Goal: Task Accomplishment & Management: Manage account settings

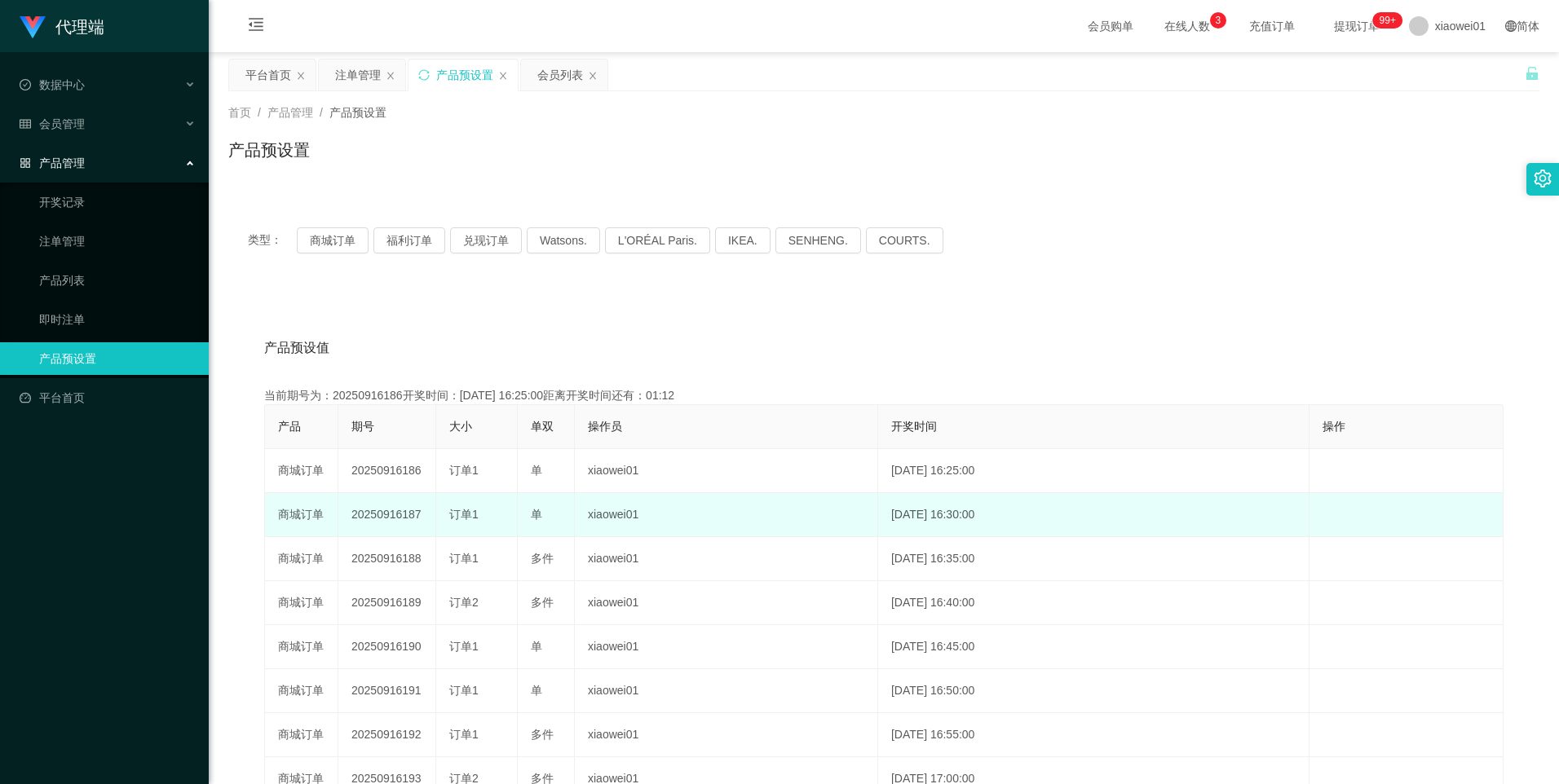
click at [388, 515] on td "20250916187" at bounding box center [387, 515] width 98 height 44
copy td "20250916187"
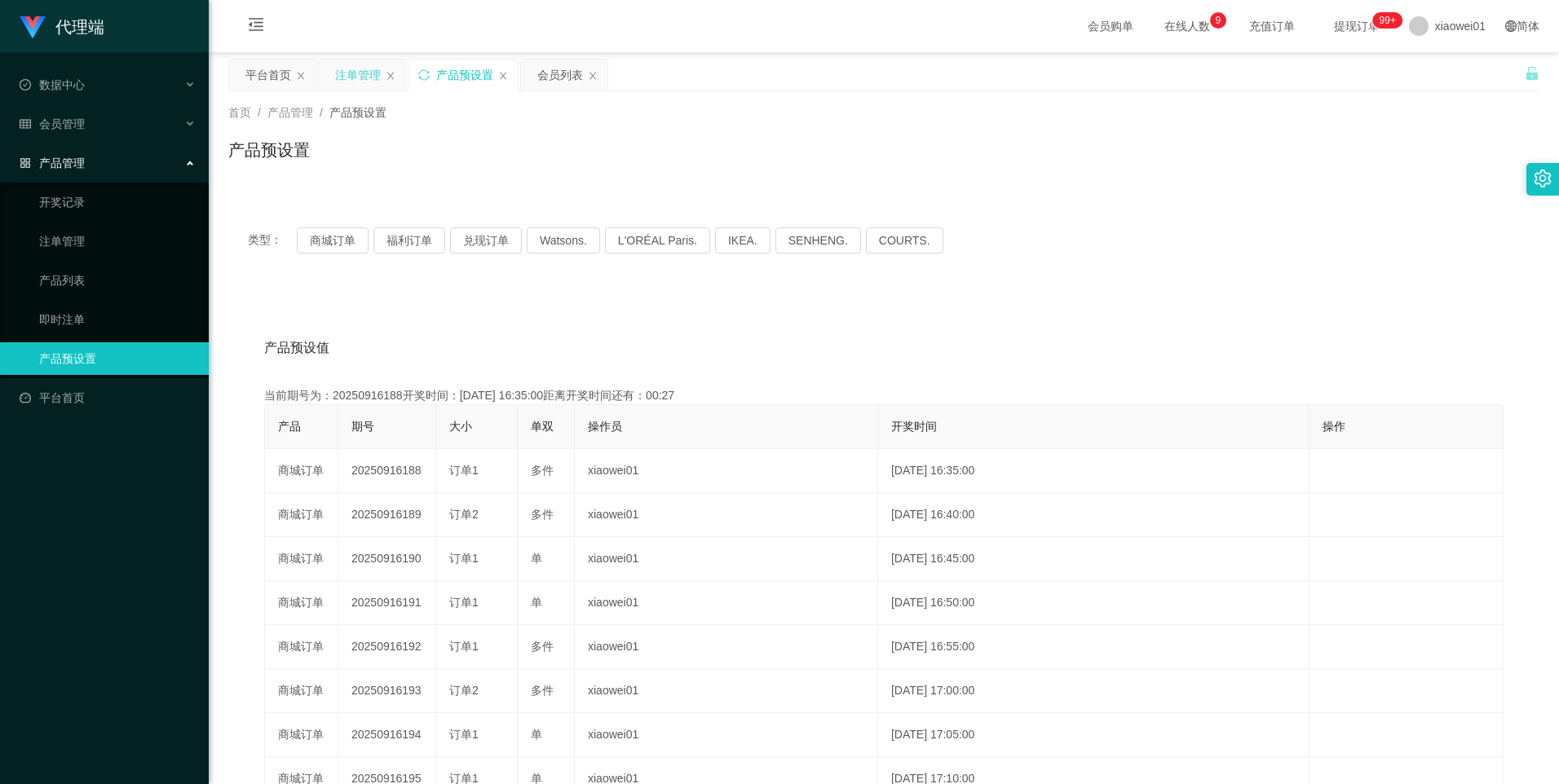
click at [363, 65] on div "注单管理" at bounding box center [357, 75] width 45 height 31
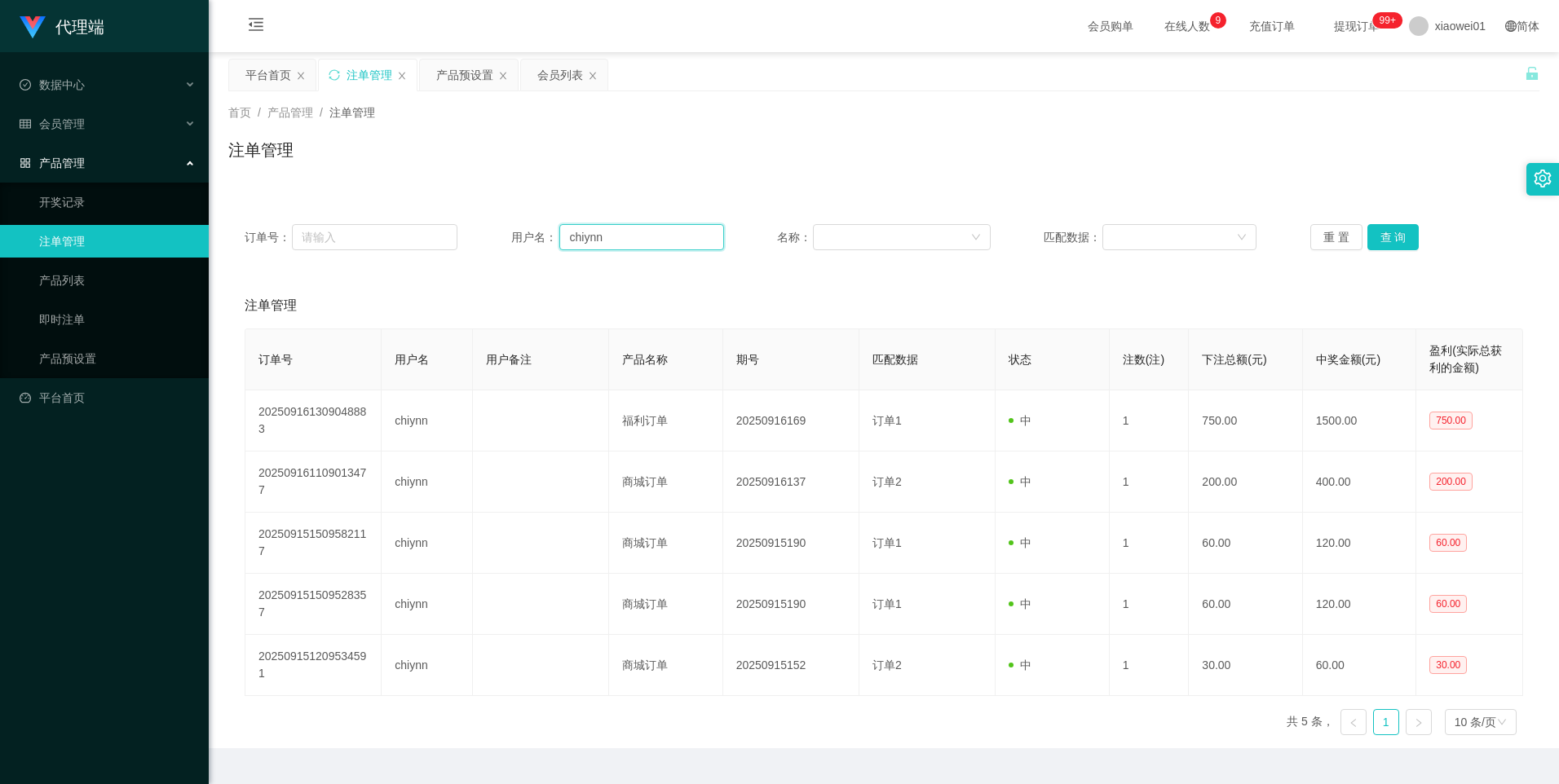
click at [630, 235] on input "chiynn" at bounding box center [641, 236] width 165 height 26
paste input "yap8657"
type input "yap8657"
click at [1398, 235] on button "查 询" at bounding box center [1393, 236] width 52 height 26
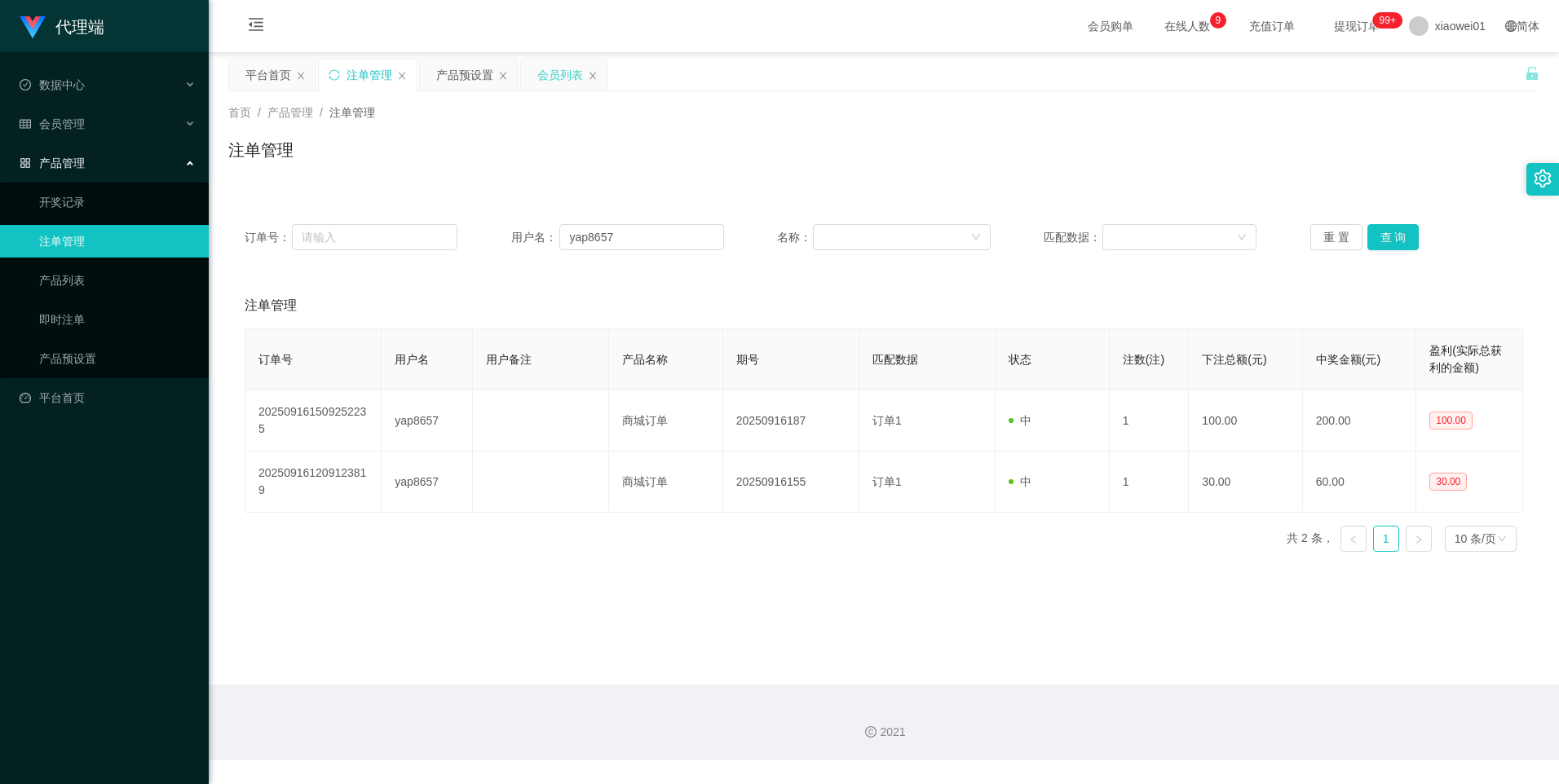
click at [548, 79] on div "会员列表" at bounding box center [560, 75] width 45 height 31
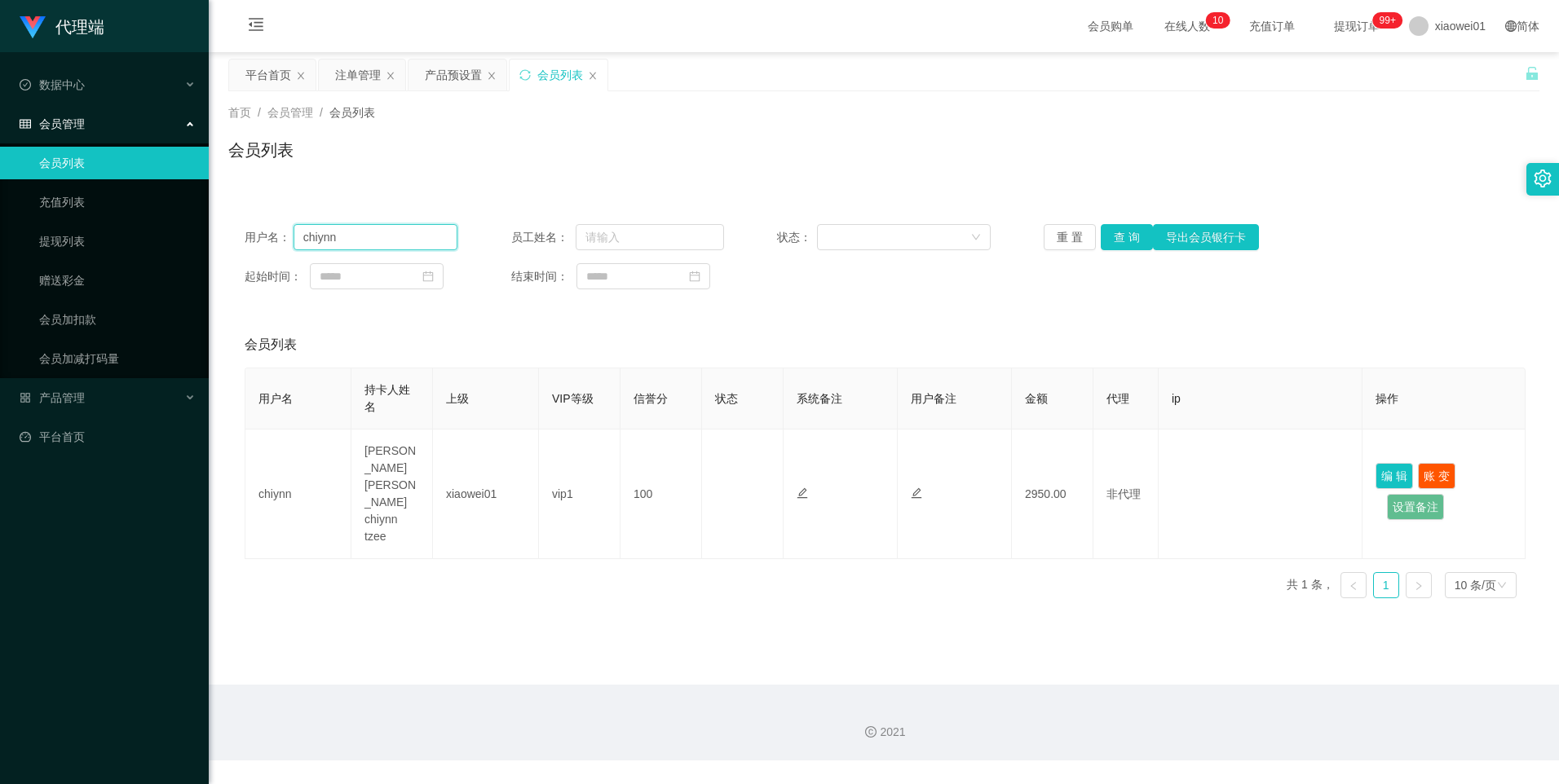
click at [354, 232] on input "chiynn" at bounding box center [376, 236] width 165 height 26
paste input "yap8657"
type input "yap8657"
drag, startPoint x: 1134, startPoint y: 236, endPoint x: 1132, endPoint y: 271, distance: 35.1
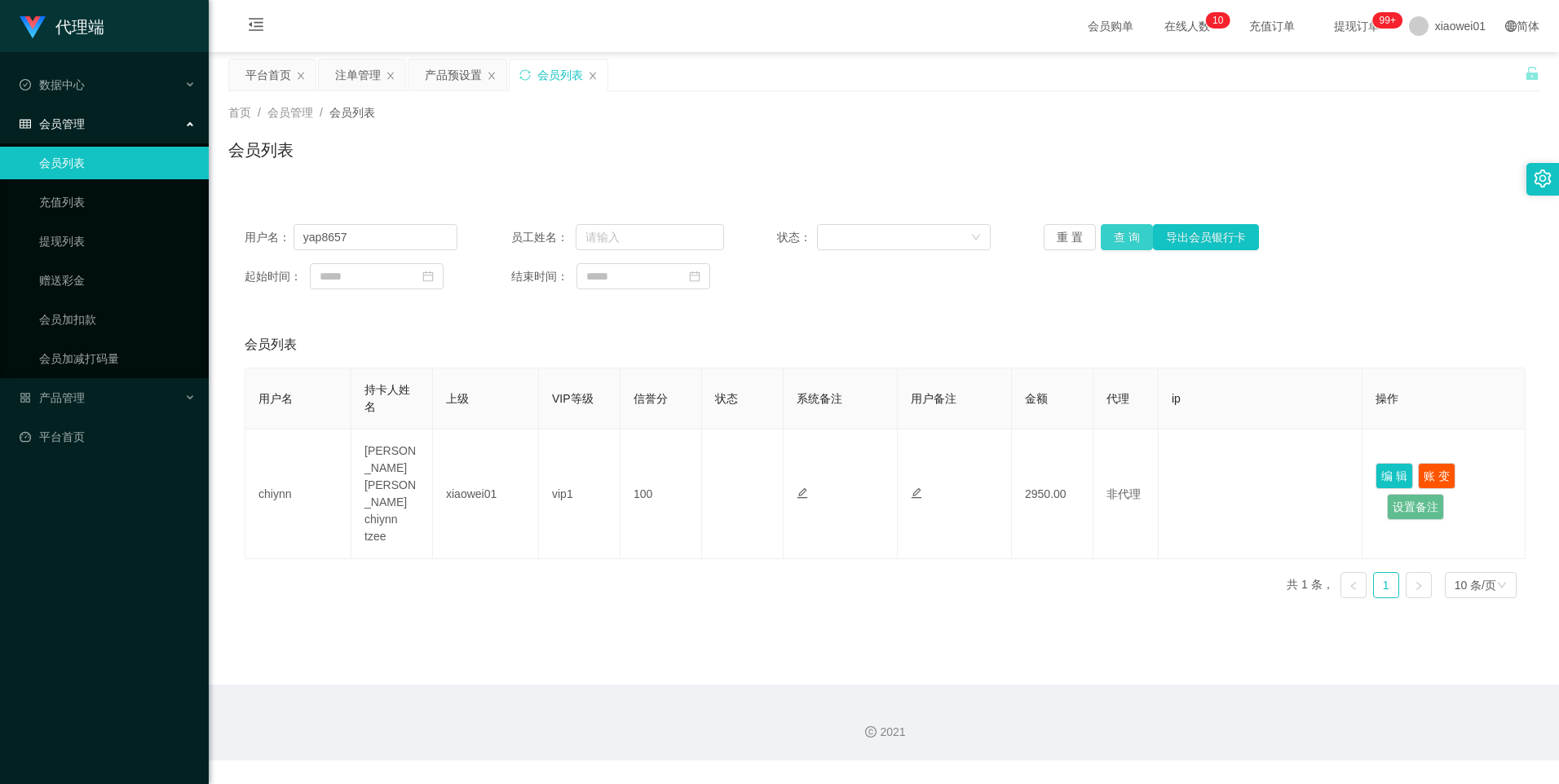
click at [1134, 236] on button "查 询" at bounding box center [1126, 236] width 52 height 26
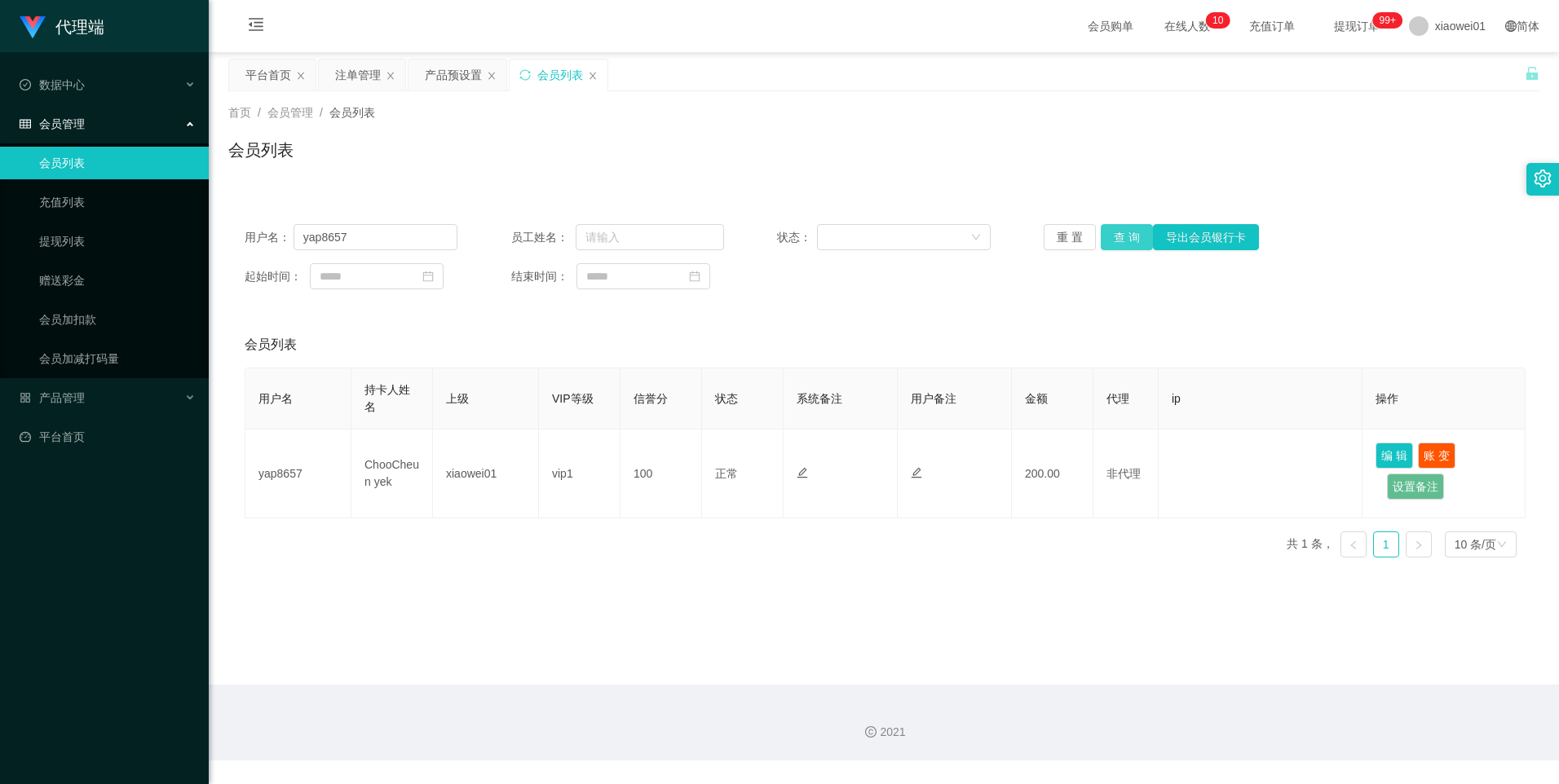
click at [1111, 232] on button "查 询" at bounding box center [1126, 236] width 52 height 26
click at [401, 238] on input "yap8657" at bounding box center [376, 236] width 165 height 26
paste input "ongsent"
click at [1130, 231] on button "查 询" at bounding box center [1126, 236] width 52 height 26
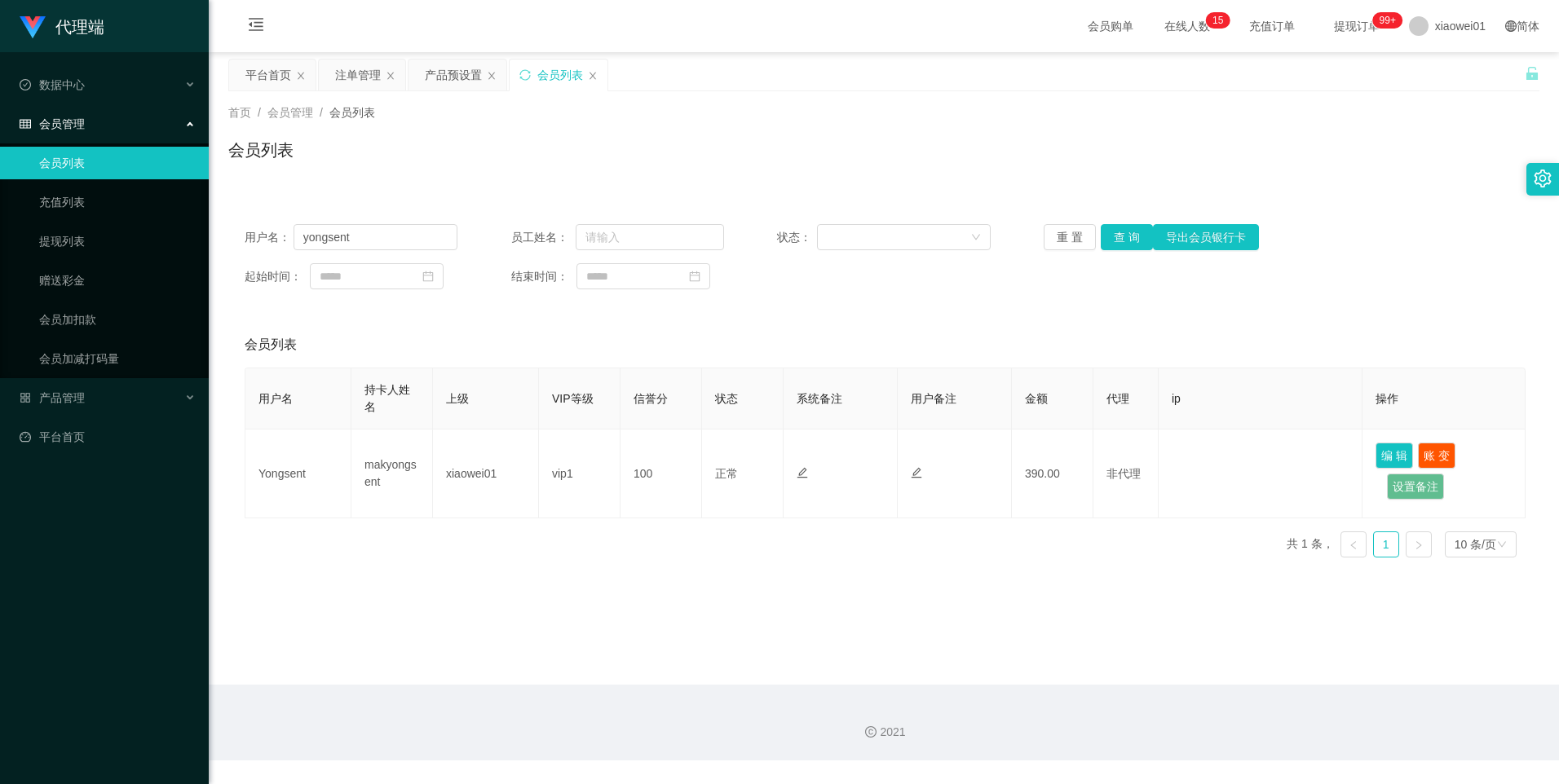
click at [386, 224] on div "用户名： yongsent 员工姓名： 状态： 重 置 查 询 导出会员银行卡 起始时间： 结束时间：" at bounding box center [883, 257] width 1311 height 98
drag, startPoint x: 386, startPoint y: 224, endPoint x: 379, endPoint y: 239, distance: 16.6
click at [379, 239] on input "yongsent" at bounding box center [376, 236] width 165 height 26
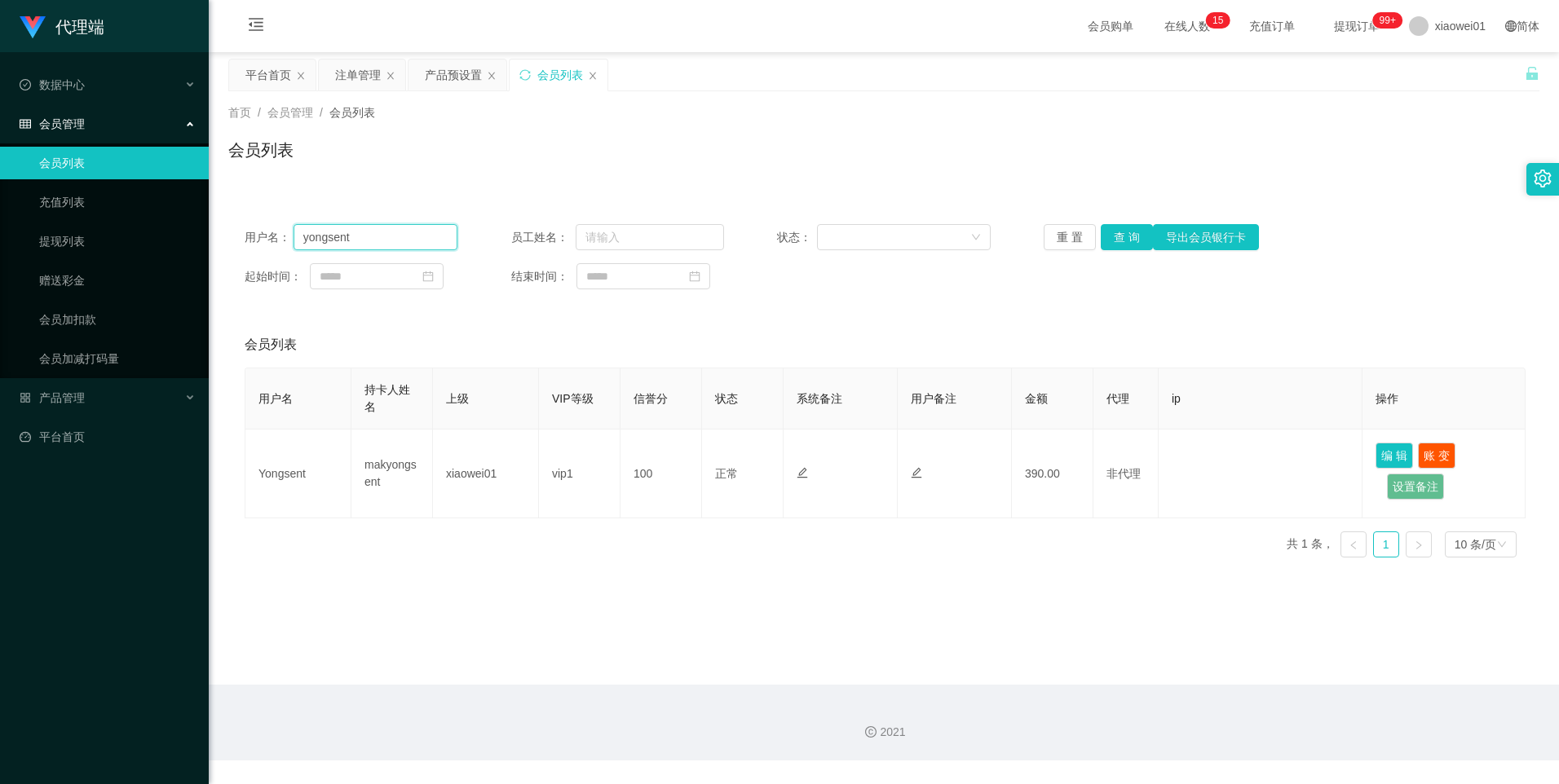
paste input "sharon8821"
type input "sharon8821"
click at [1116, 232] on button "查 询" at bounding box center [1126, 236] width 52 height 26
click at [453, 83] on div "产品预设置" at bounding box center [453, 75] width 57 height 31
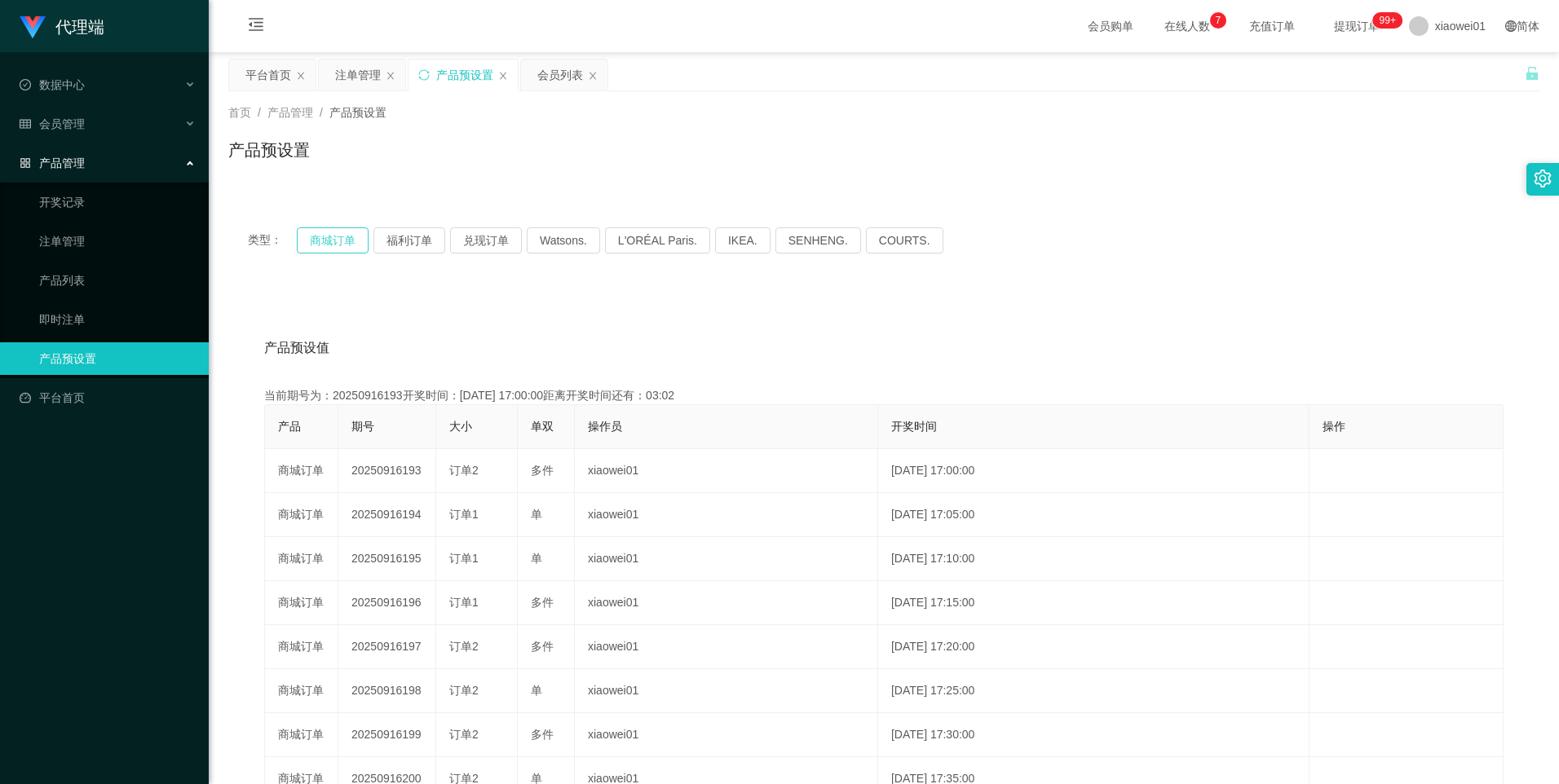
click at [349, 236] on button "商城订单" at bounding box center [332, 240] width 72 height 26
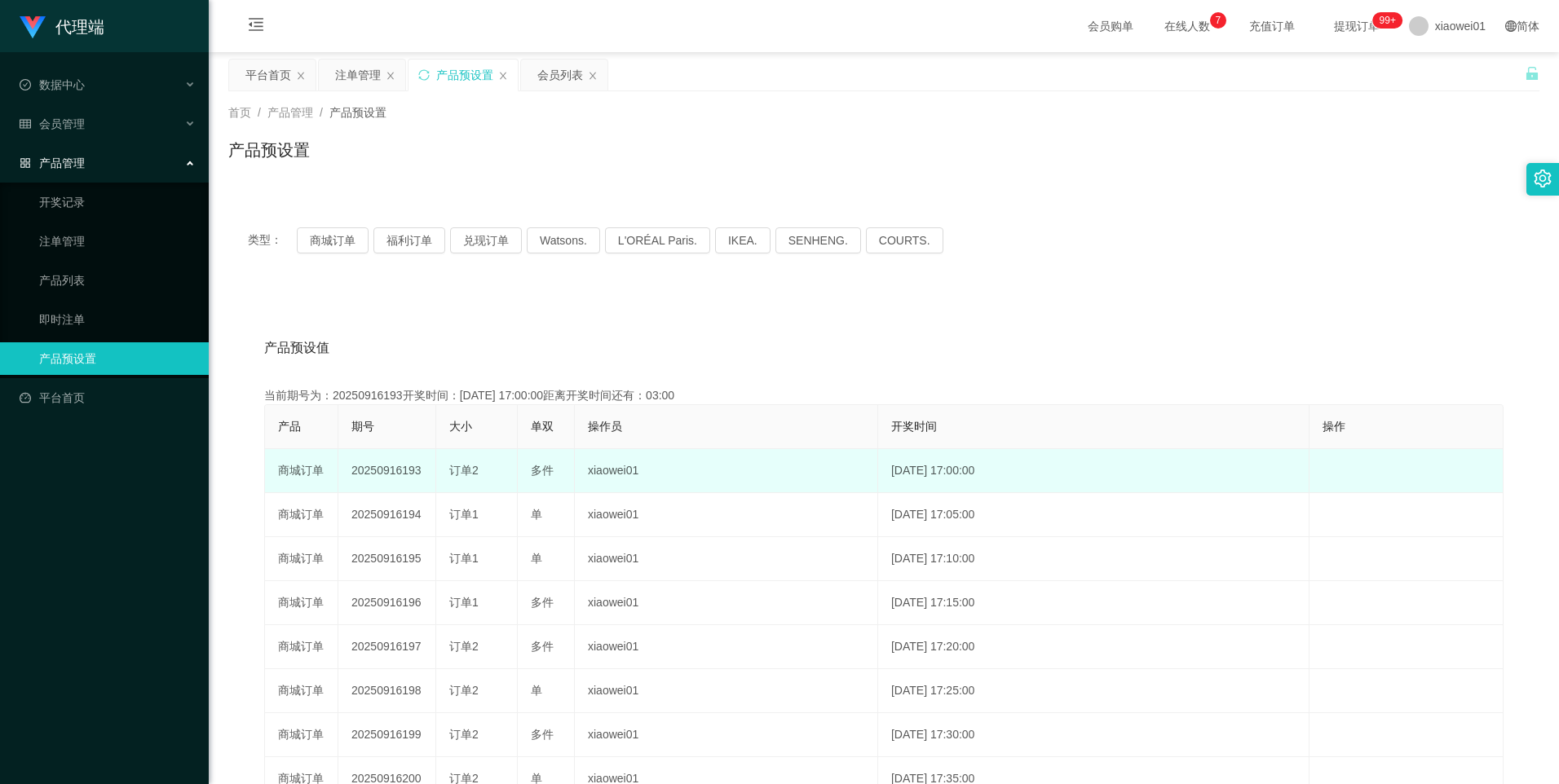
click at [396, 472] on td "20250916193" at bounding box center [387, 471] width 98 height 44
copy td "20250916193"
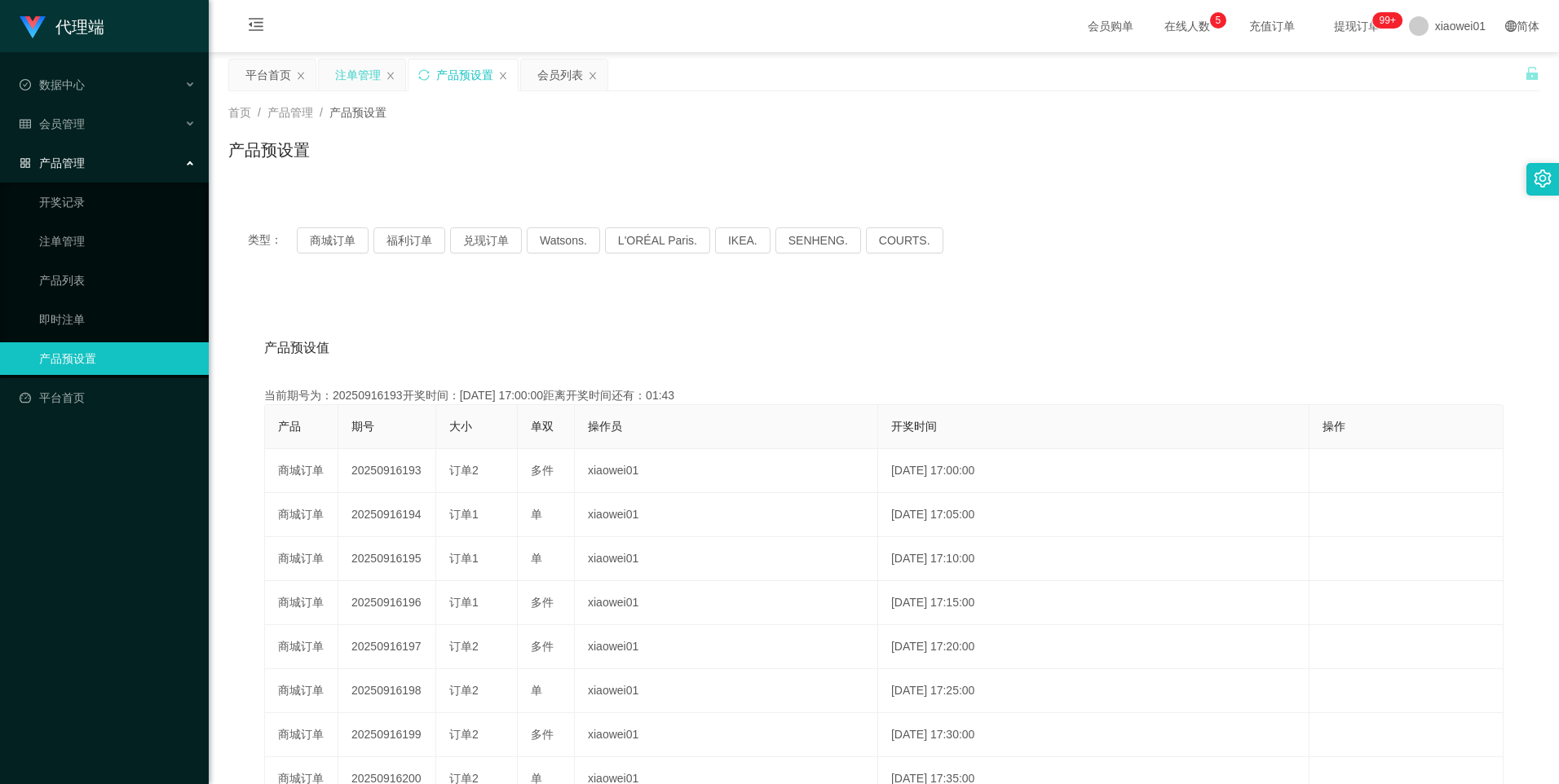
click at [359, 75] on div "注单管理" at bounding box center [357, 75] width 45 height 31
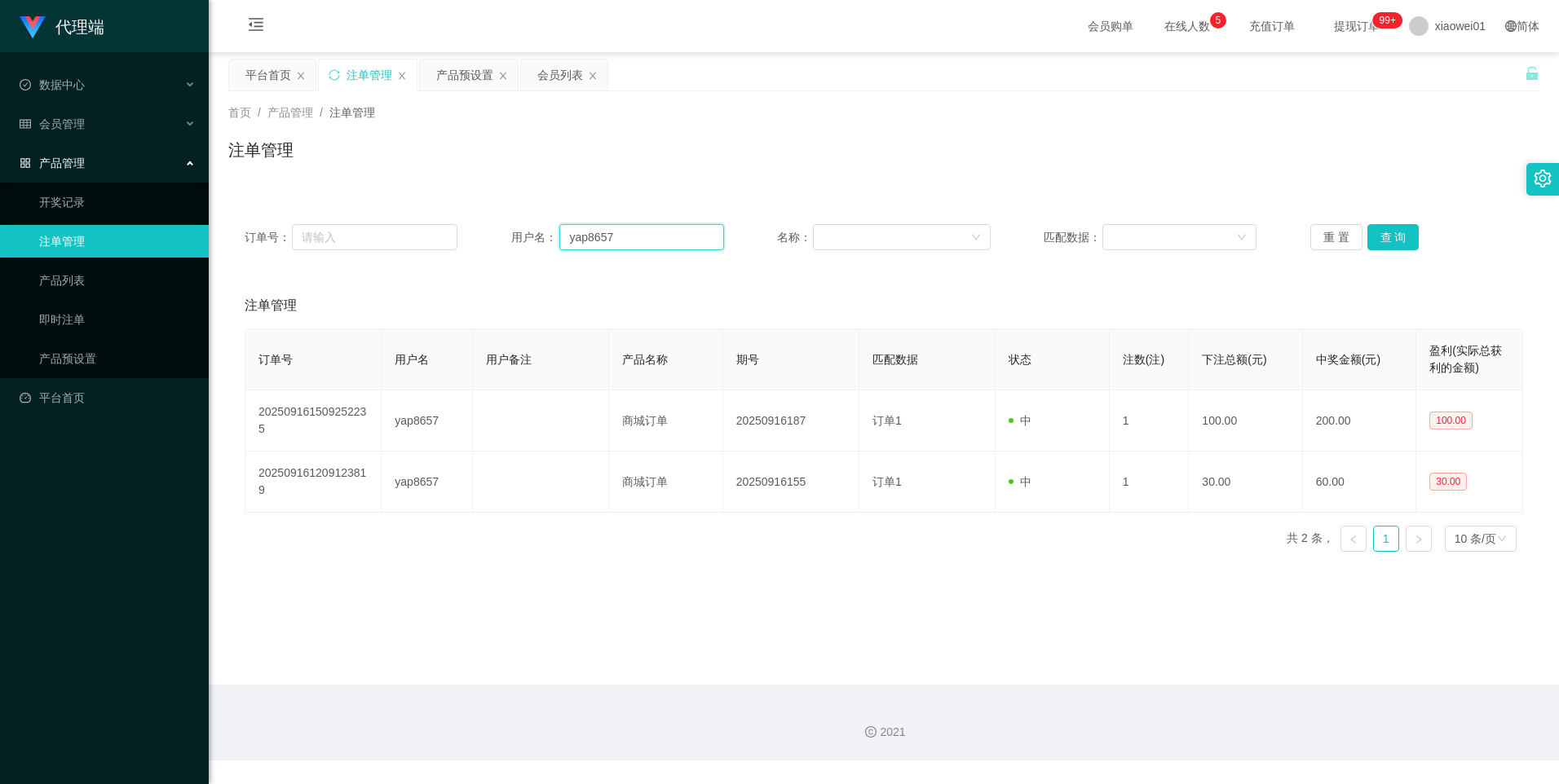
click at [629, 238] on input "yap8657" at bounding box center [641, 236] width 165 height 26
click at [628, 236] on input "yap8657" at bounding box center [641, 236] width 165 height 26
click at [1379, 239] on button "查 询" at bounding box center [1393, 236] width 52 height 26
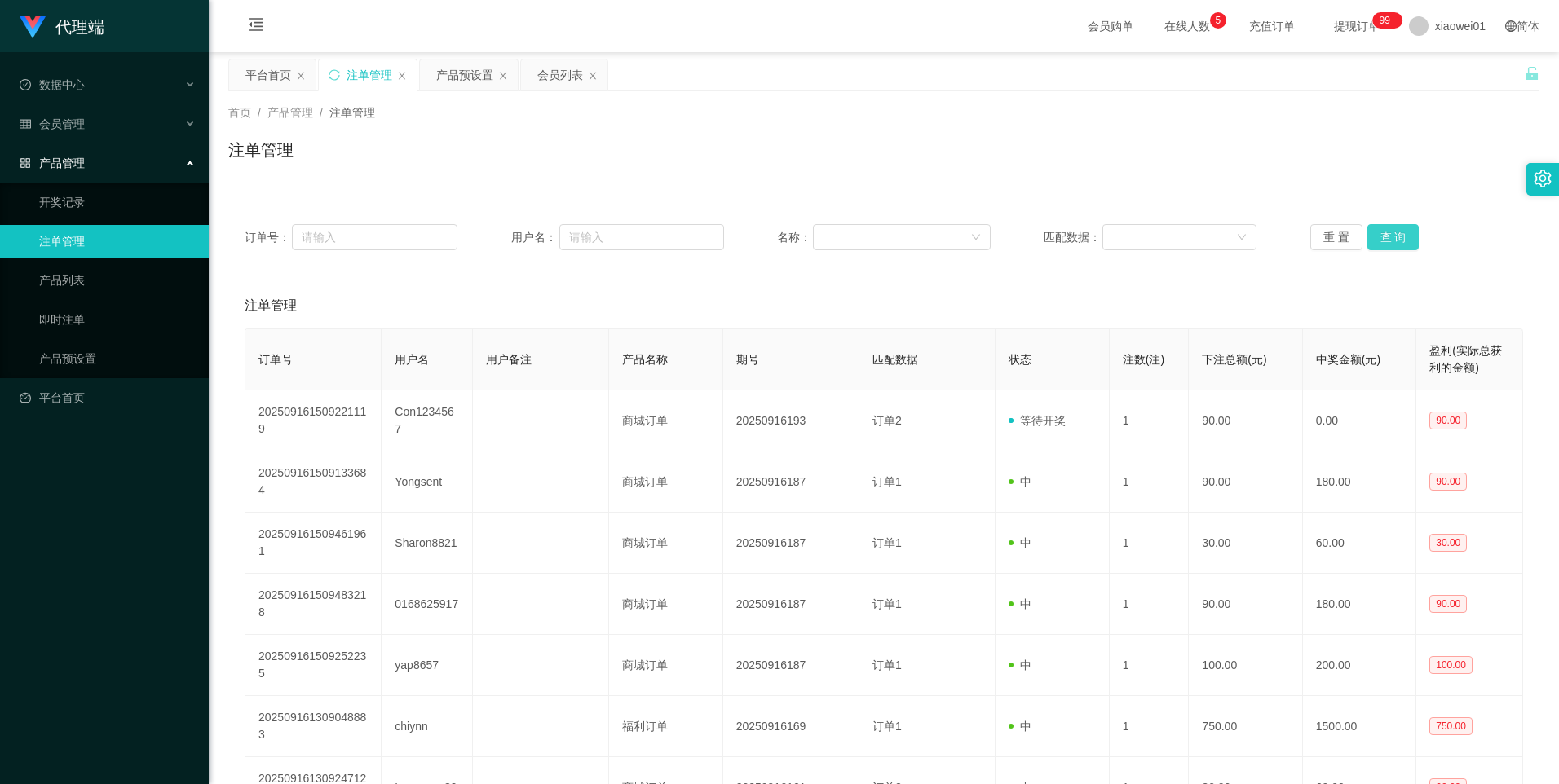
click at [1389, 231] on button "查 询" at bounding box center [1393, 236] width 52 height 26
click at [1373, 238] on button "查 询" at bounding box center [1393, 236] width 52 height 26
drag, startPoint x: 546, startPoint y: 75, endPoint x: 546, endPoint y: 99, distance: 24.0
click at [546, 75] on div "会员列表" at bounding box center [560, 75] width 45 height 31
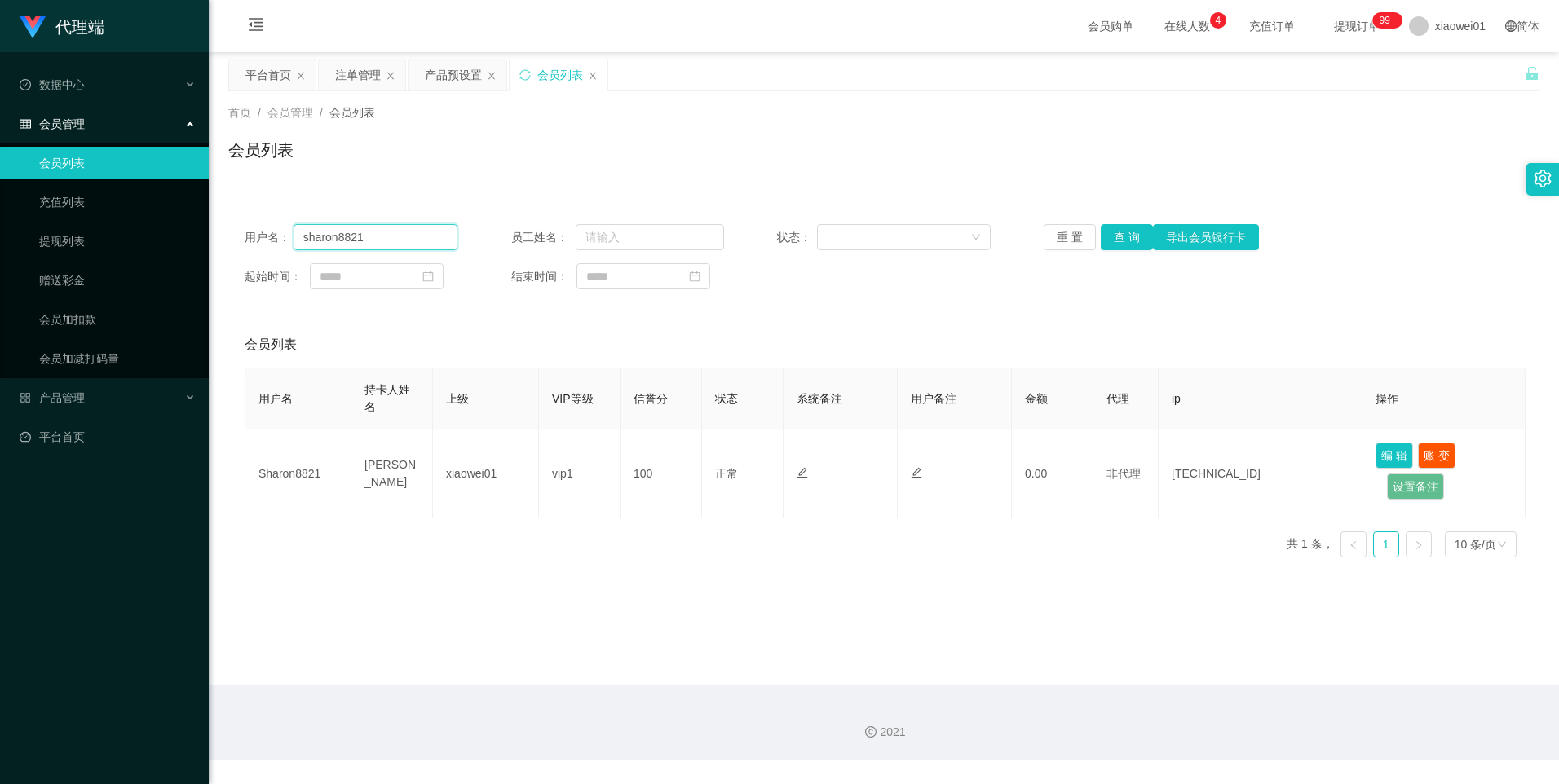
click at [414, 241] on input "sharon8821" at bounding box center [376, 236] width 165 height 26
drag, startPoint x: 414, startPoint y: 241, endPoint x: 470, endPoint y: 263, distance: 60.2
click at [414, 241] on input "sharon8821" at bounding box center [376, 236] width 165 height 26
paste input "con1234567"
type input "con1234567"
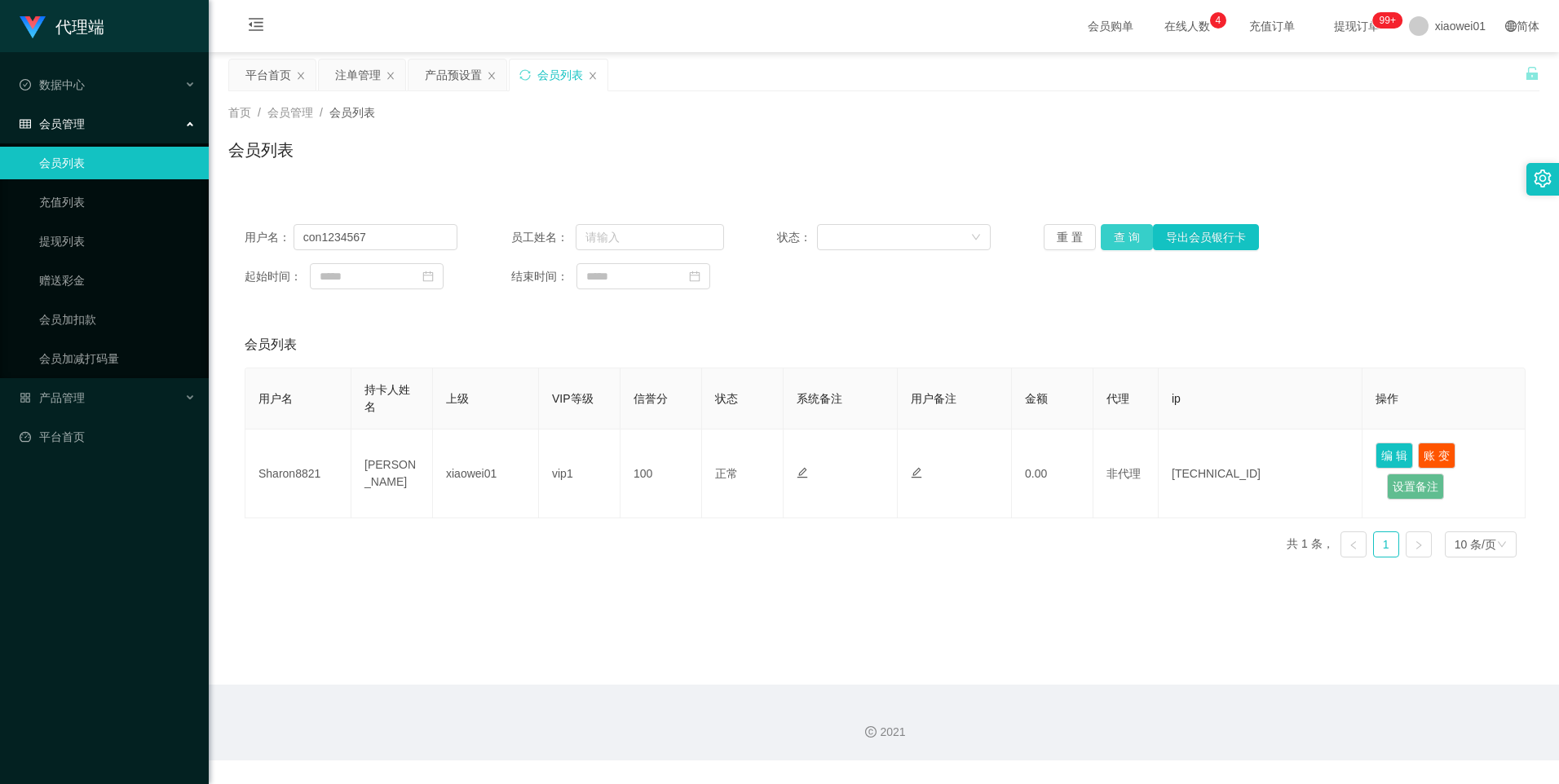
drag, startPoint x: 1124, startPoint y: 240, endPoint x: 1091, endPoint y: 331, distance: 96.8
click at [1125, 240] on button "查 询" at bounding box center [1126, 236] width 52 height 26
click at [395, 241] on input "con1234567" at bounding box center [376, 236] width 165 height 26
paste input "abc8855"
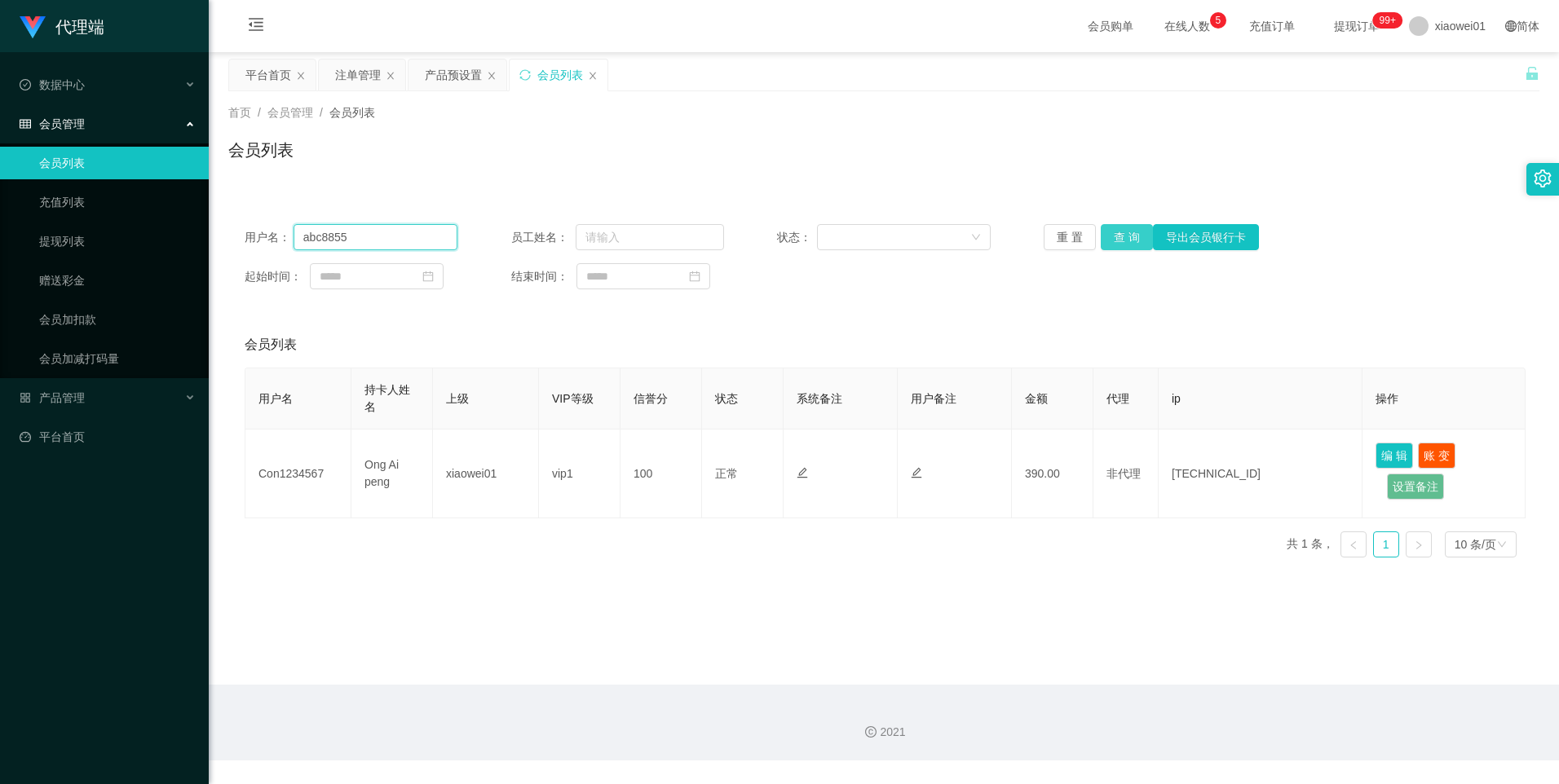
type input "abc8855"
click at [1126, 231] on button "查 询" at bounding box center [1126, 236] width 52 height 26
click at [362, 67] on div "注单管理" at bounding box center [357, 75] width 45 height 31
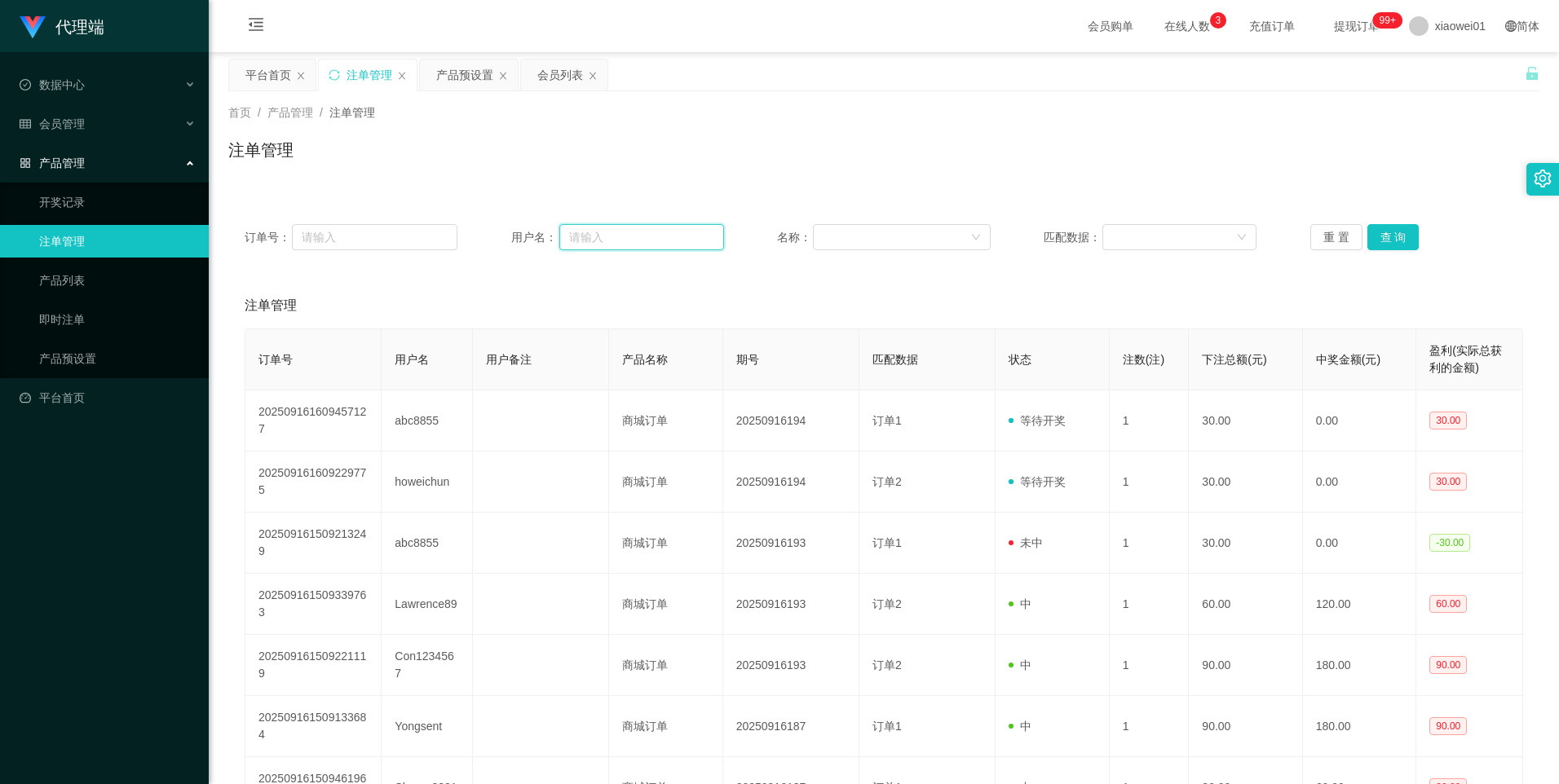
click at [671, 232] on input "text" at bounding box center [641, 236] width 165 height 26
paste input "abc8855"
type input "abc8855"
click at [1383, 237] on button "查 询" at bounding box center [1393, 236] width 52 height 26
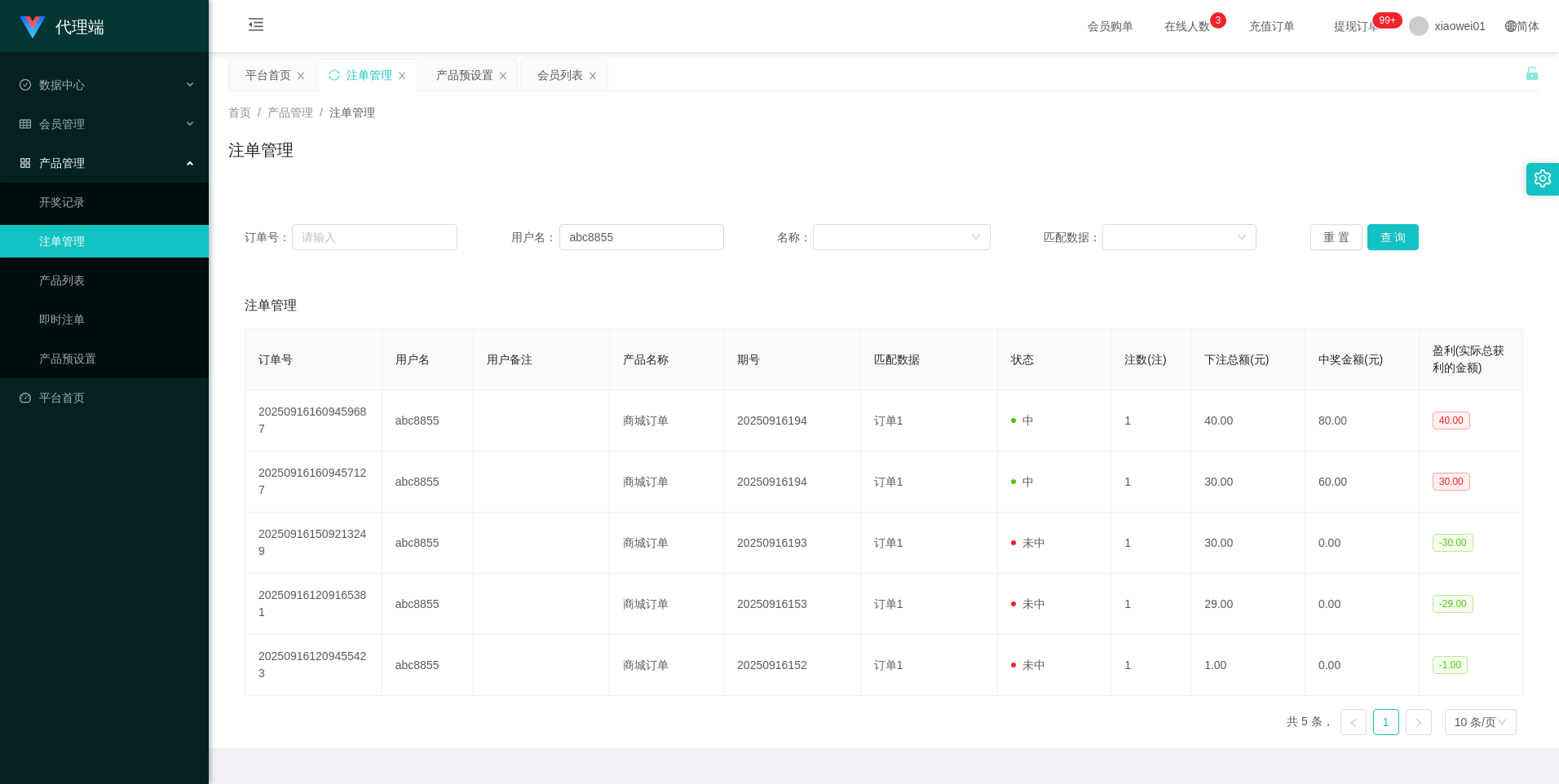
click at [636, 223] on div "订单号： 用户名： abc8855 名称： 匹配数据： 重 置 查 询" at bounding box center [883, 237] width 1311 height 59
click at [636, 249] on input "abc8855" at bounding box center [641, 236] width 165 height 26
paste input "Lawrence89"
type input "Lawrence89"
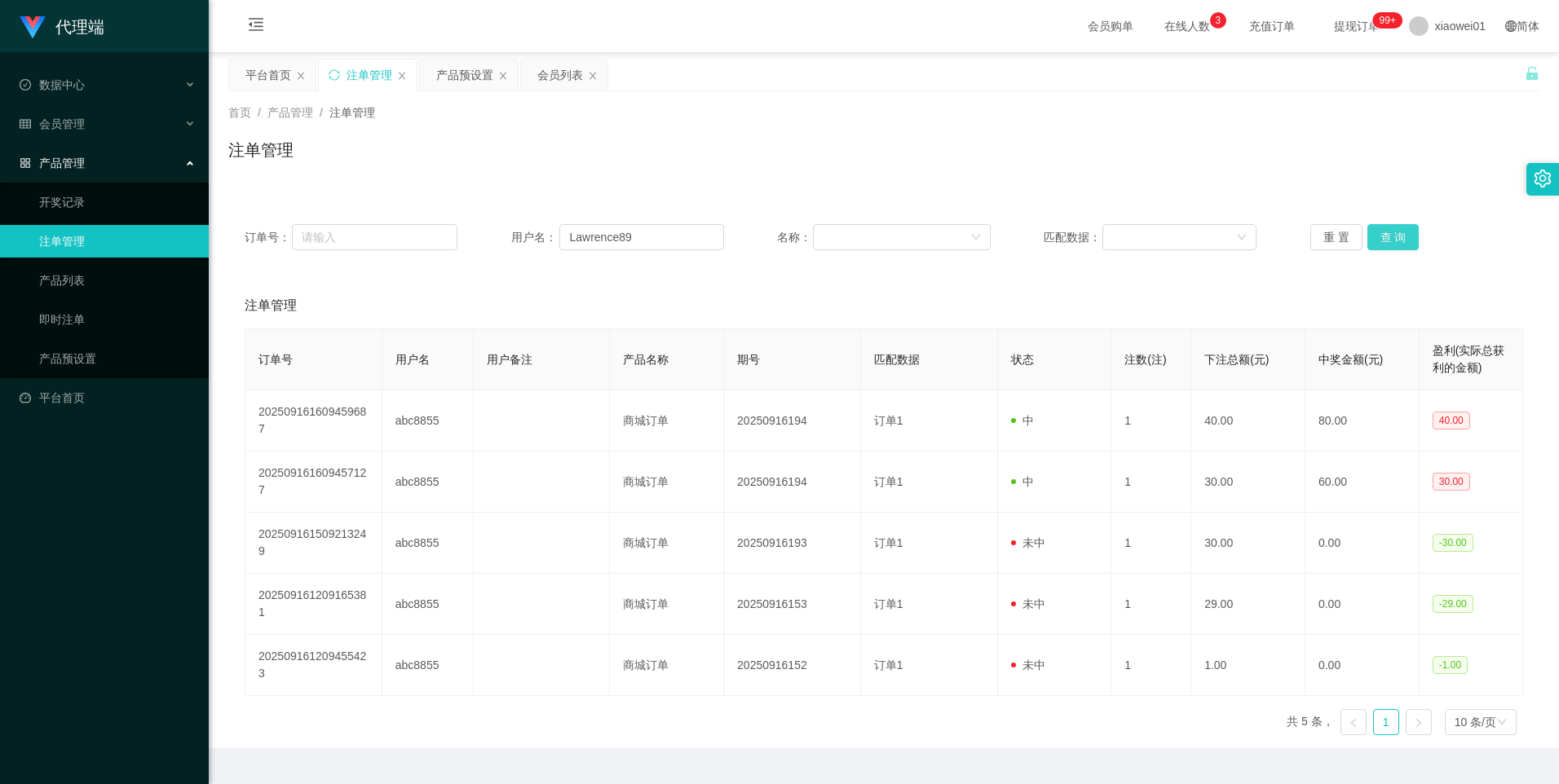
click at [1384, 238] on button "查 询" at bounding box center [1393, 236] width 52 height 26
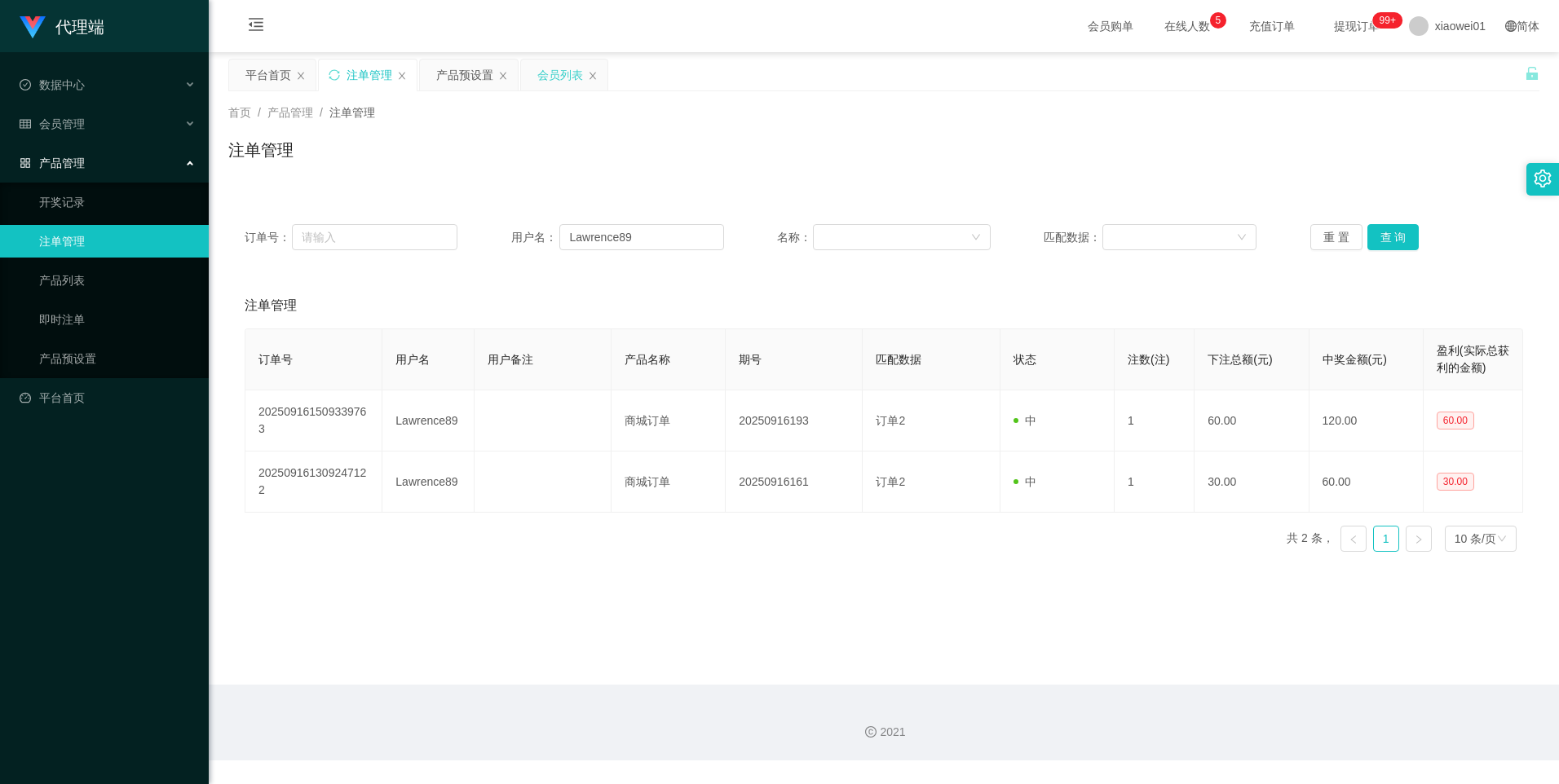
click at [548, 74] on div "会员列表" at bounding box center [560, 75] width 45 height 31
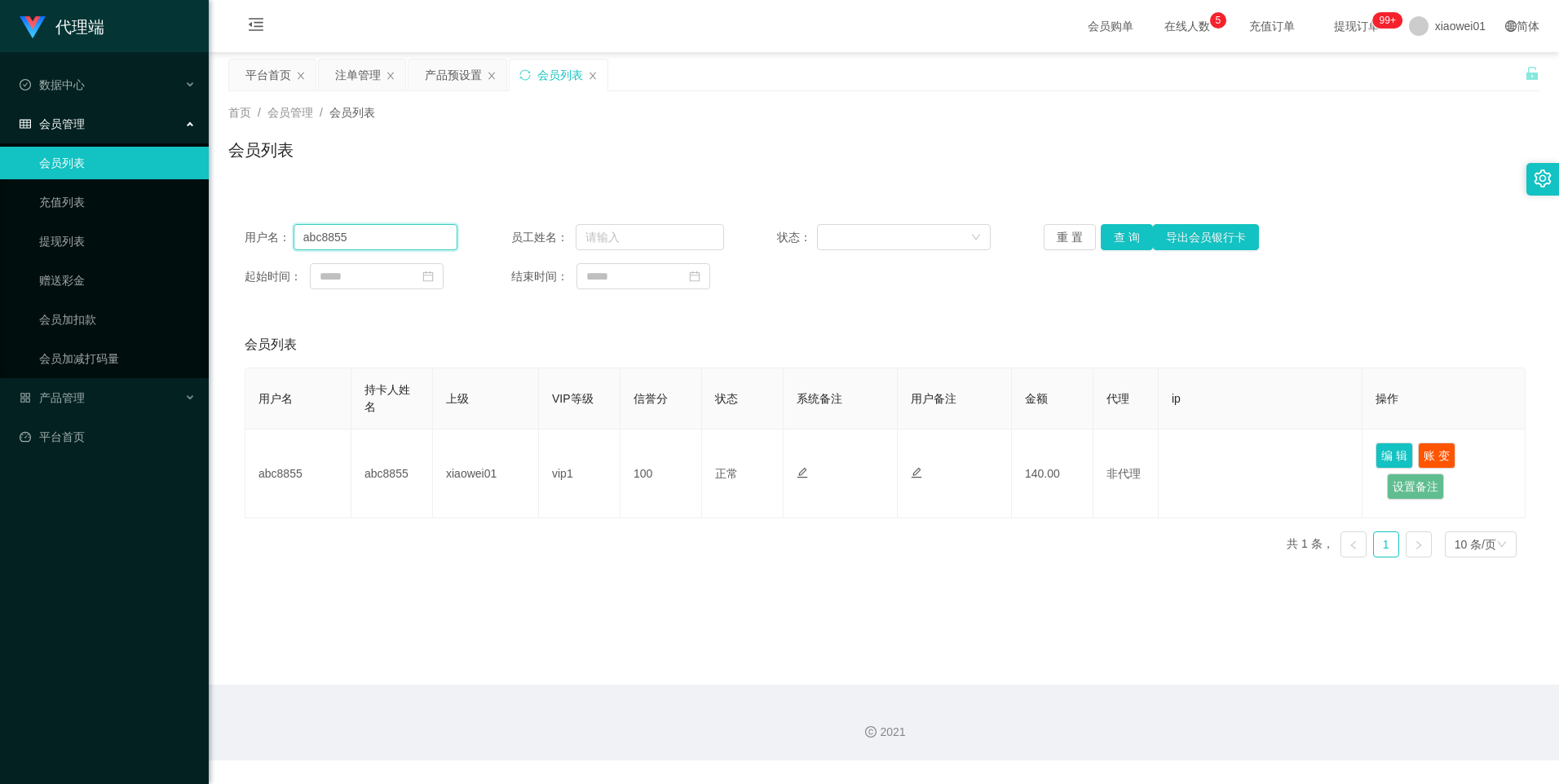
click at [352, 229] on input "abc8855" at bounding box center [376, 236] width 165 height 26
drag, startPoint x: 352, startPoint y: 229, endPoint x: 639, endPoint y: 351, distance: 311.9
click at [352, 230] on input "abc8855" at bounding box center [376, 236] width 165 height 26
paste input "Lawrence89"
type input "Lawrence89"
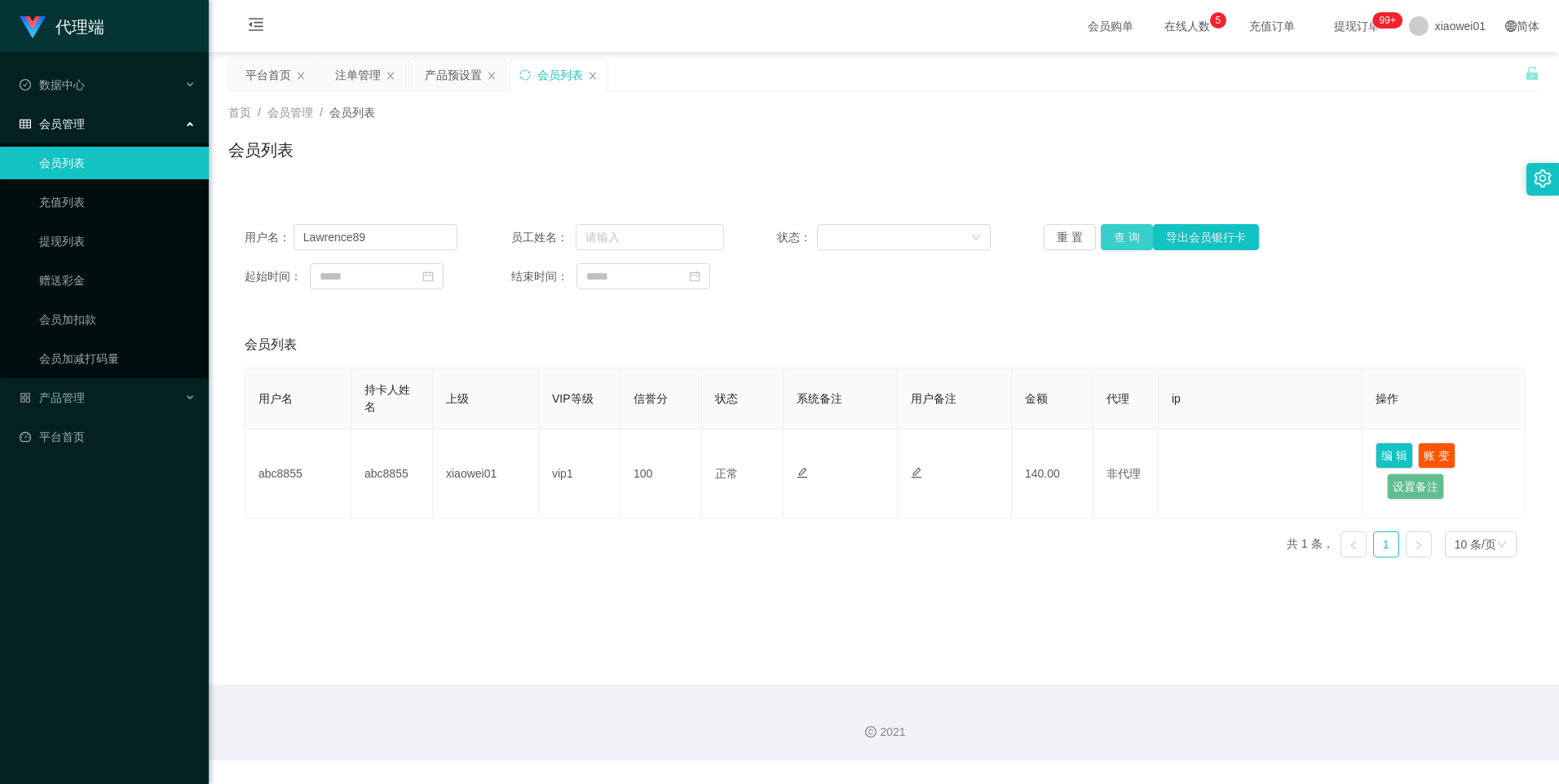
click at [1122, 235] on button "查 询" at bounding box center [1126, 236] width 52 height 26
click at [351, 66] on div "注单管理" at bounding box center [357, 75] width 45 height 31
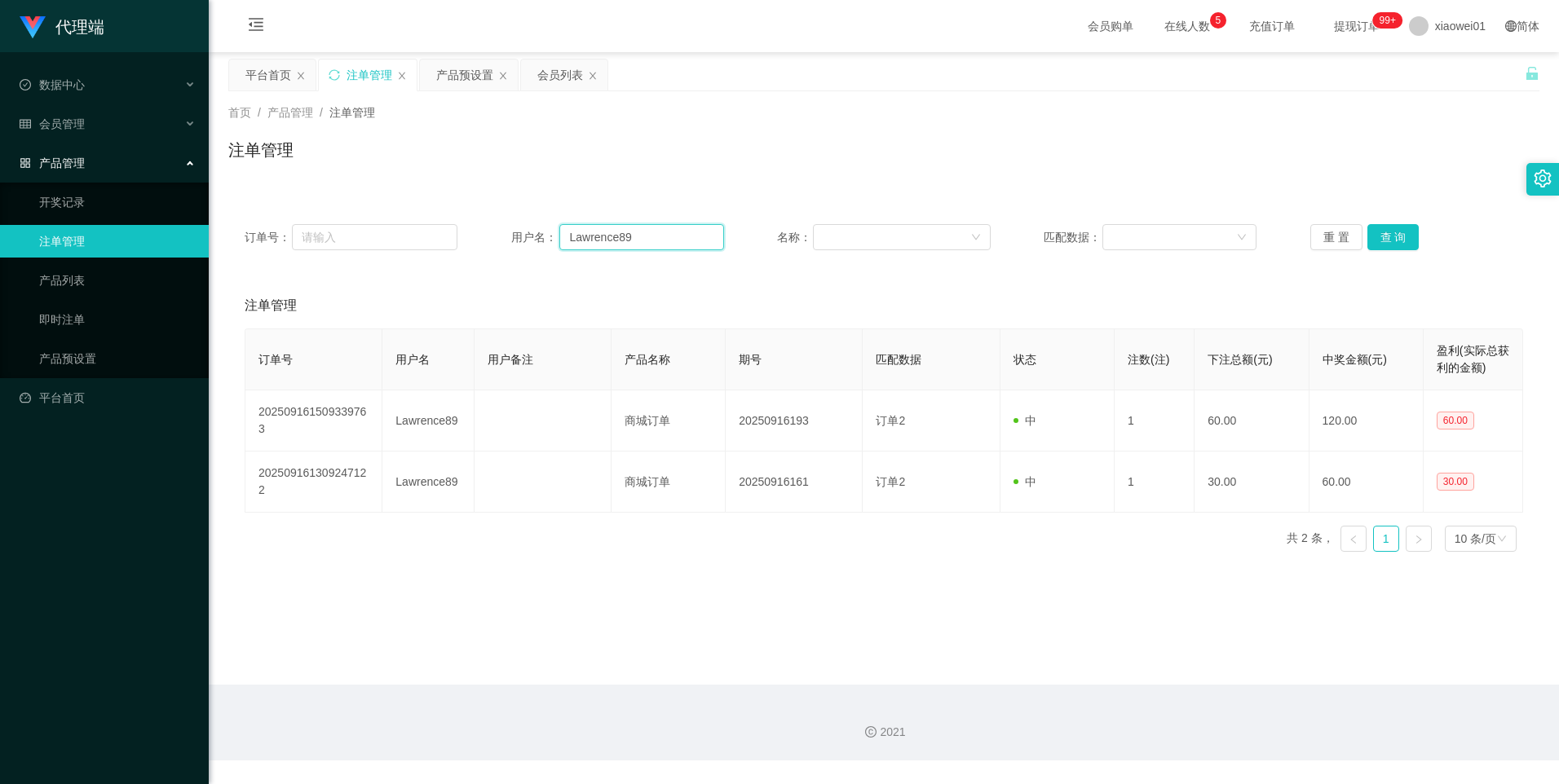
click at [640, 228] on input "Lawrence89" at bounding box center [641, 236] width 165 height 26
click at [1380, 245] on button "查 询" at bounding box center [1393, 236] width 52 height 26
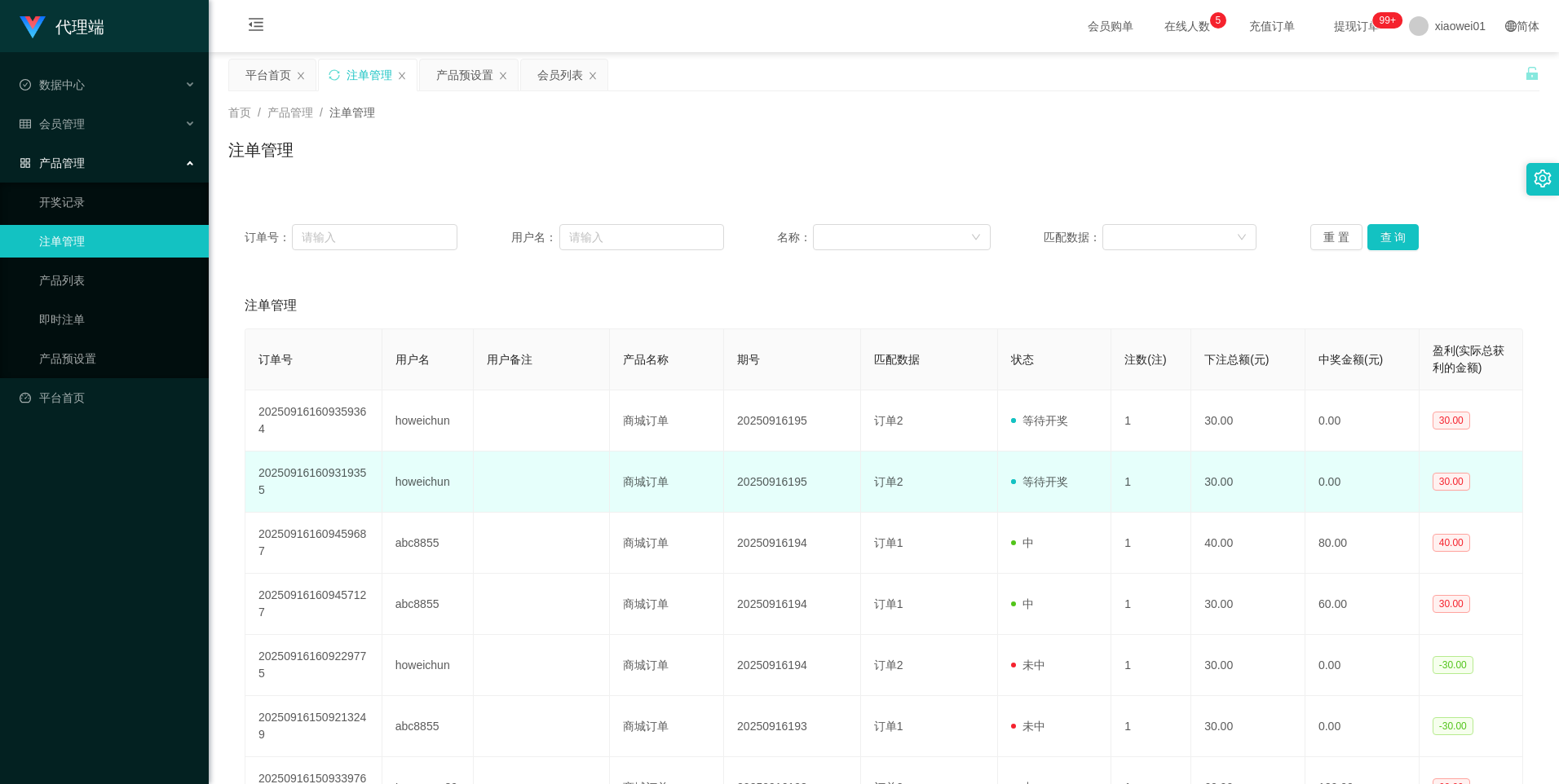
click at [425, 485] on td "howeichun" at bounding box center [427, 482] width 91 height 61
copy td "howeichun"
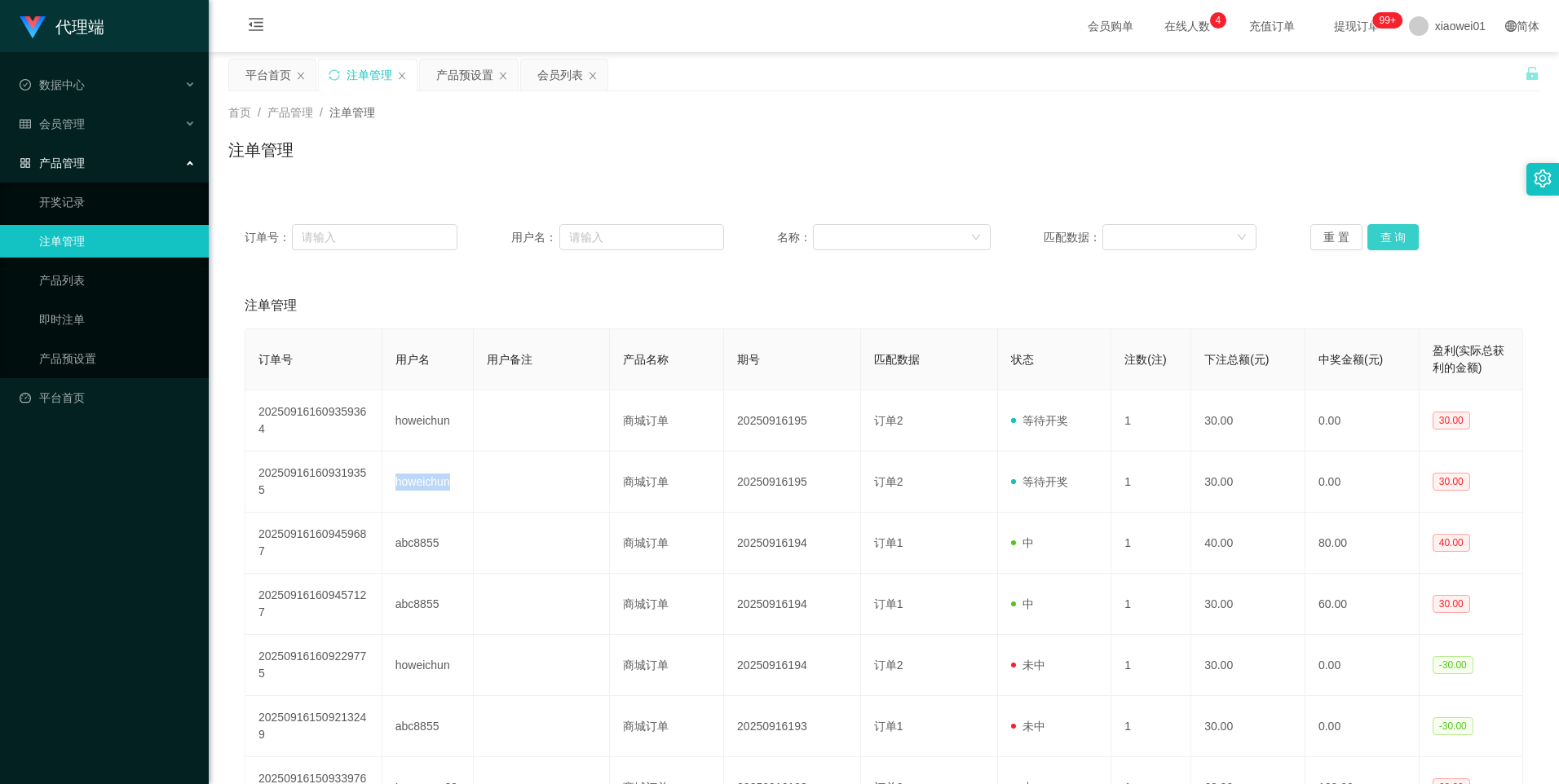
click at [1386, 236] on button "查 询" at bounding box center [1393, 236] width 52 height 26
click at [555, 66] on div "会员列表" at bounding box center [560, 75] width 45 height 31
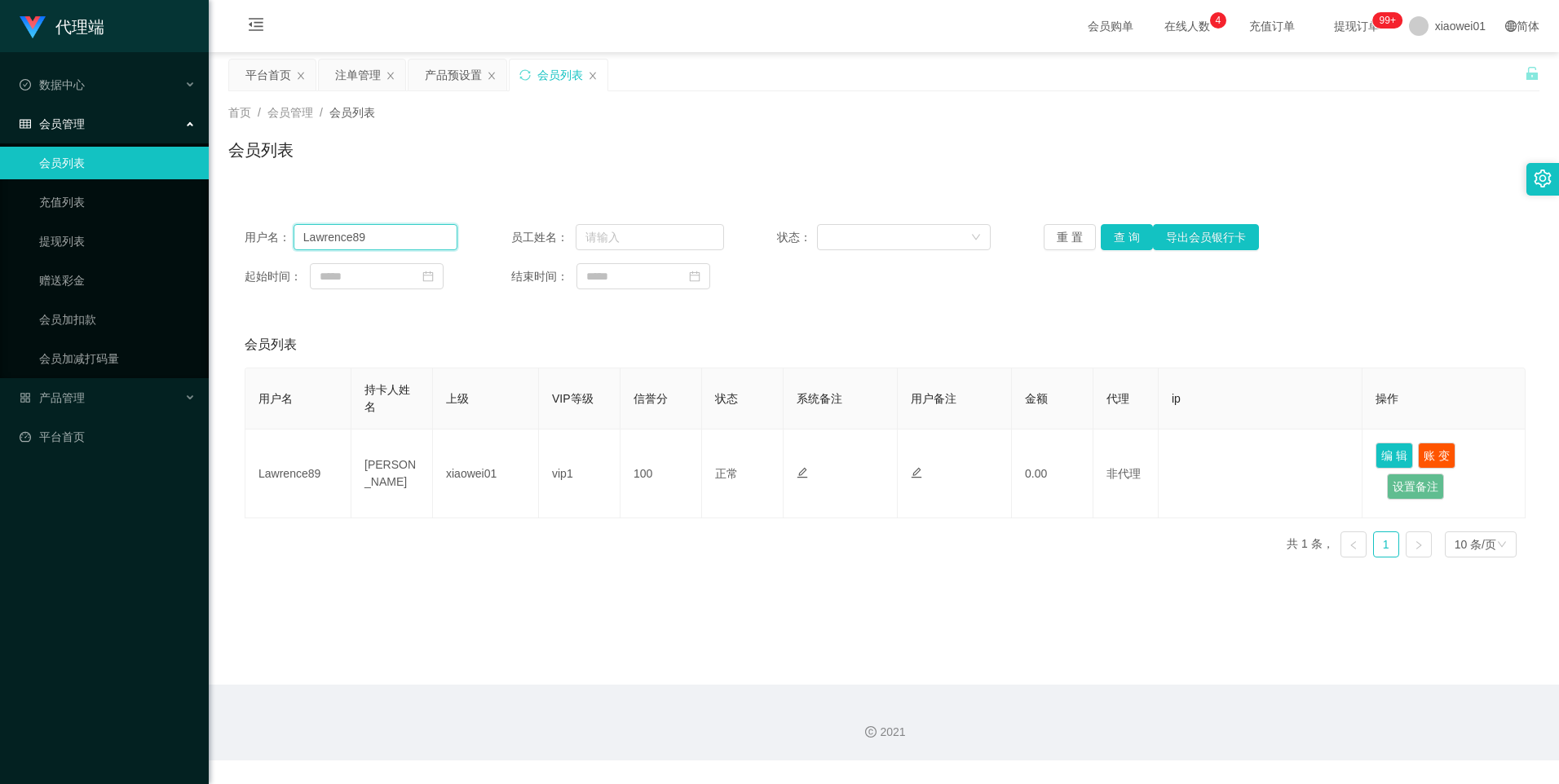
click at [407, 243] on input "Lawrence89" at bounding box center [376, 236] width 165 height 26
paste input "howeichun"
type input "howeichun"
click at [1121, 236] on button "查 询" at bounding box center [1126, 236] width 52 height 26
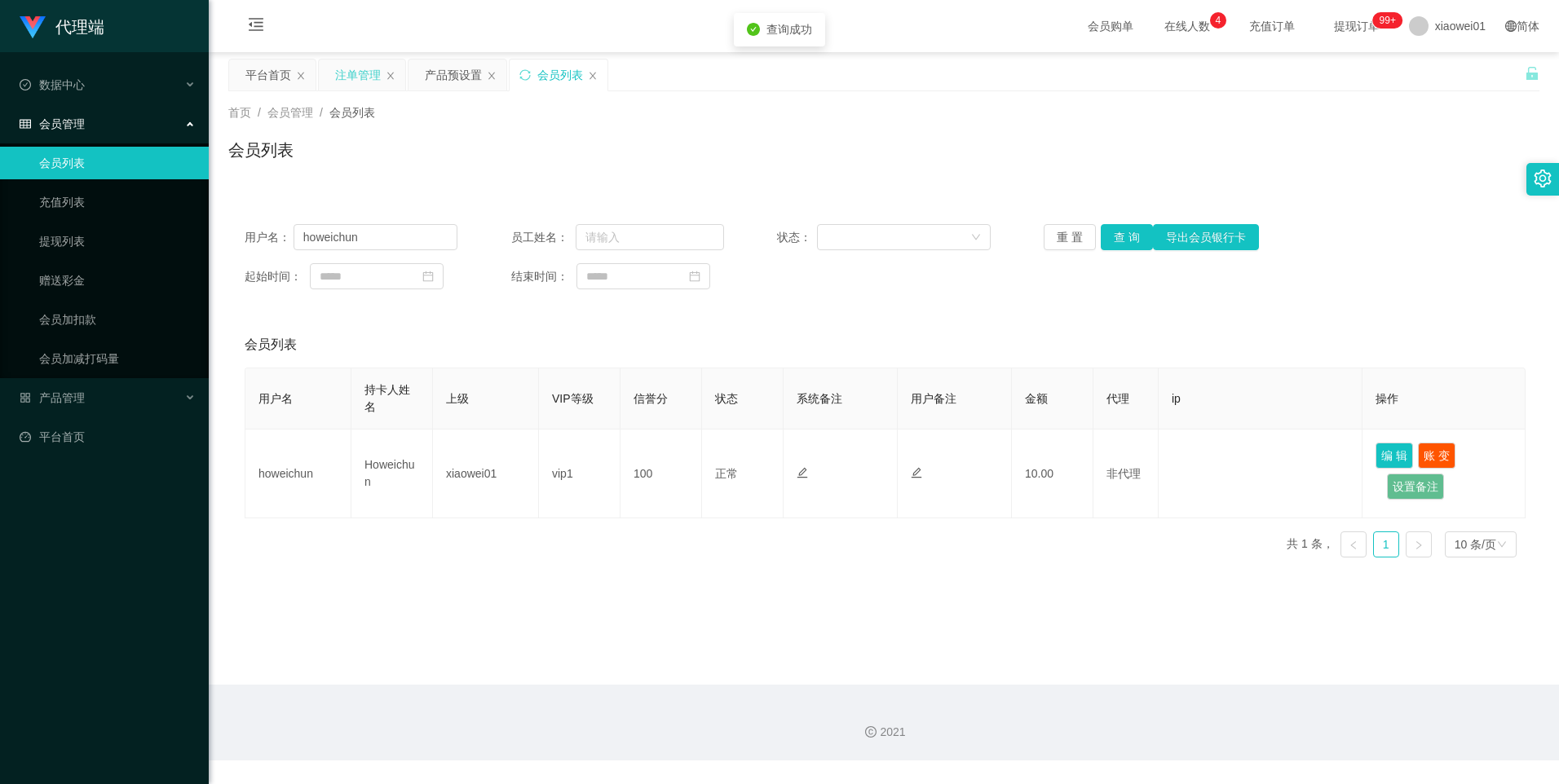
click at [347, 74] on div "注单管理" at bounding box center [357, 75] width 45 height 31
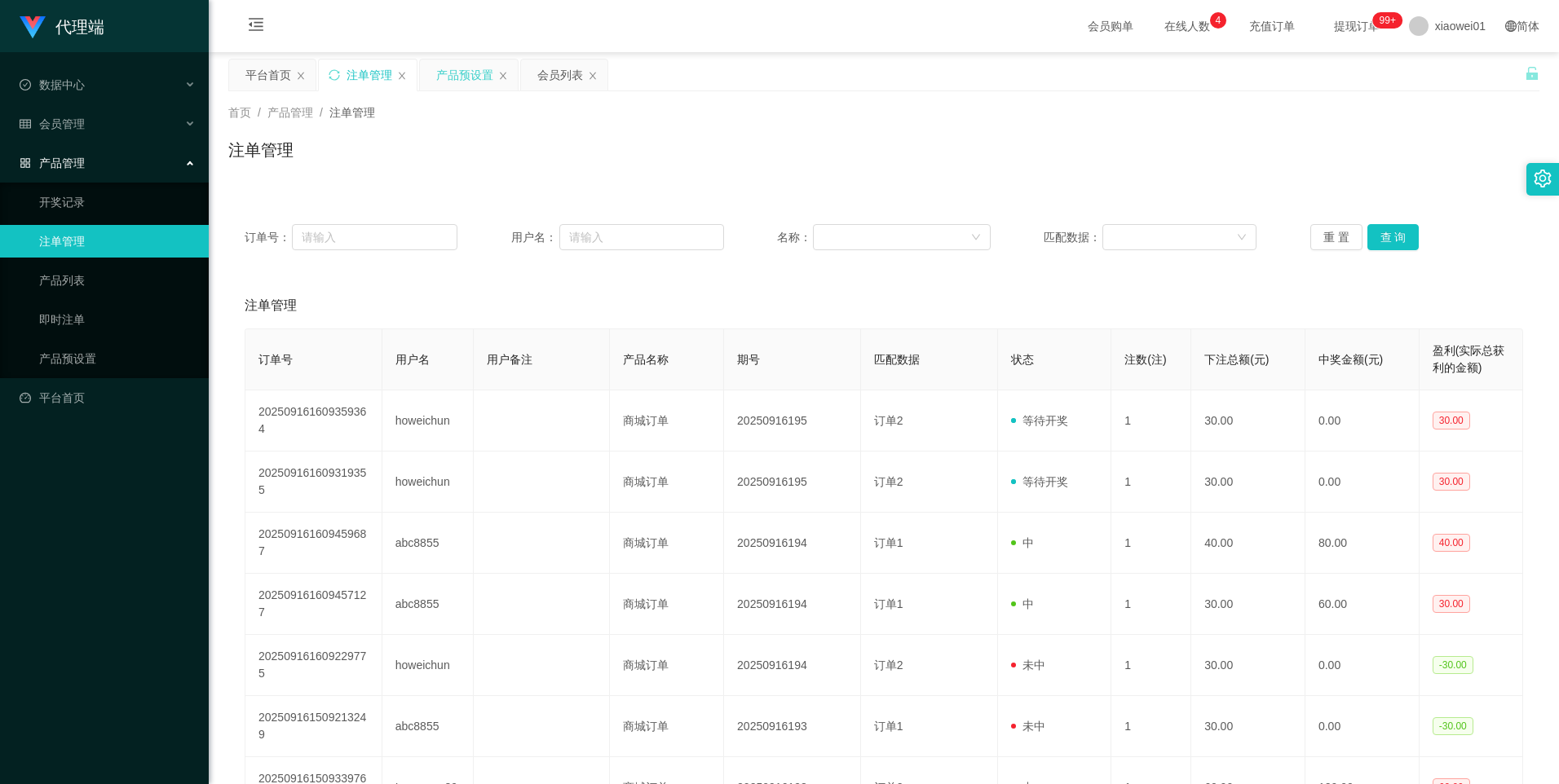
click at [448, 71] on div "产品预设置" at bounding box center [464, 75] width 57 height 31
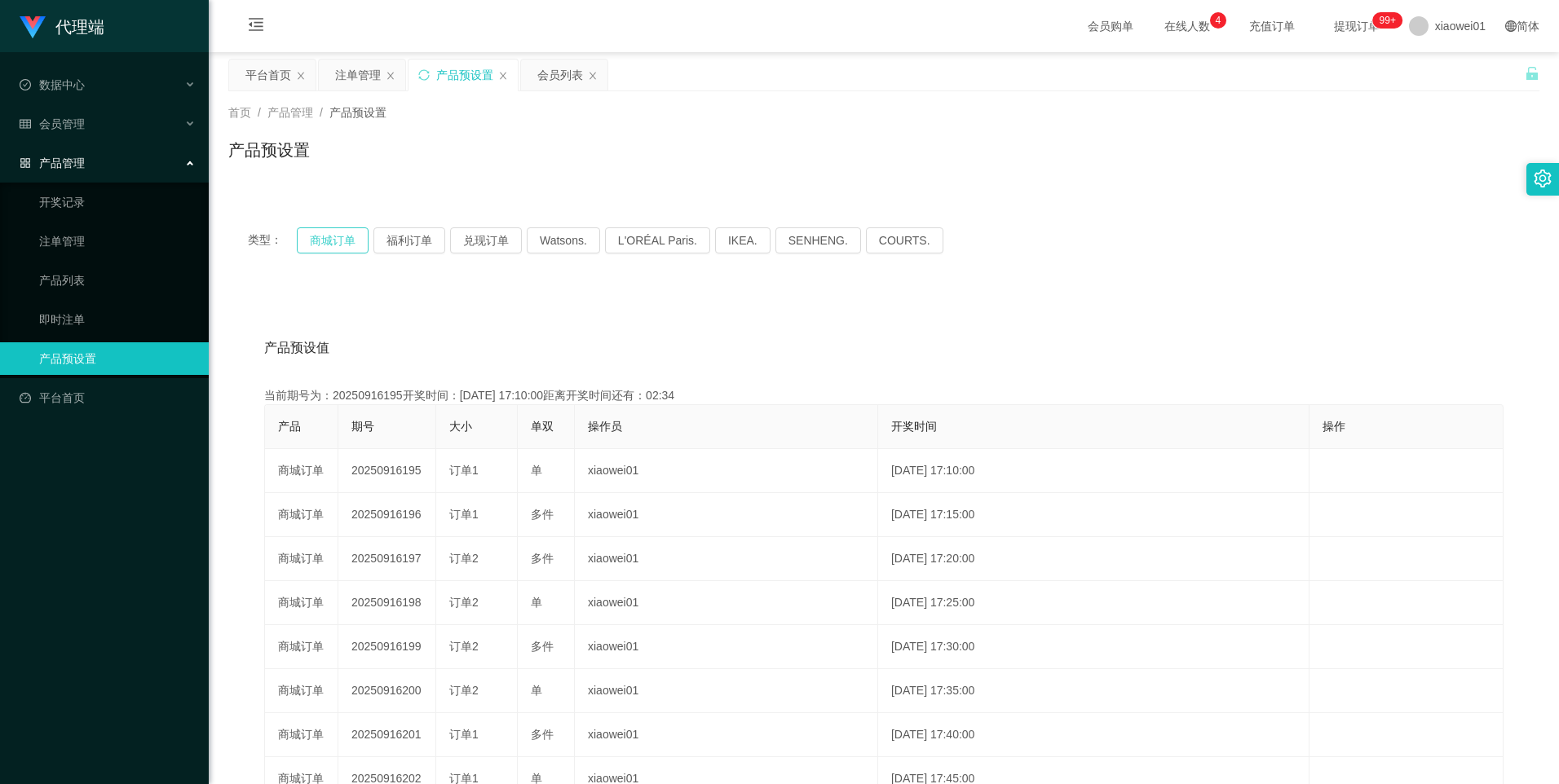
click at [335, 246] on button "商城订单" at bounding box center [332, 240] width 72 height 26
type button "k3wph"
click at [358, 75] on div "注单管理" at bounding box center [357, 75] width 45 height 31
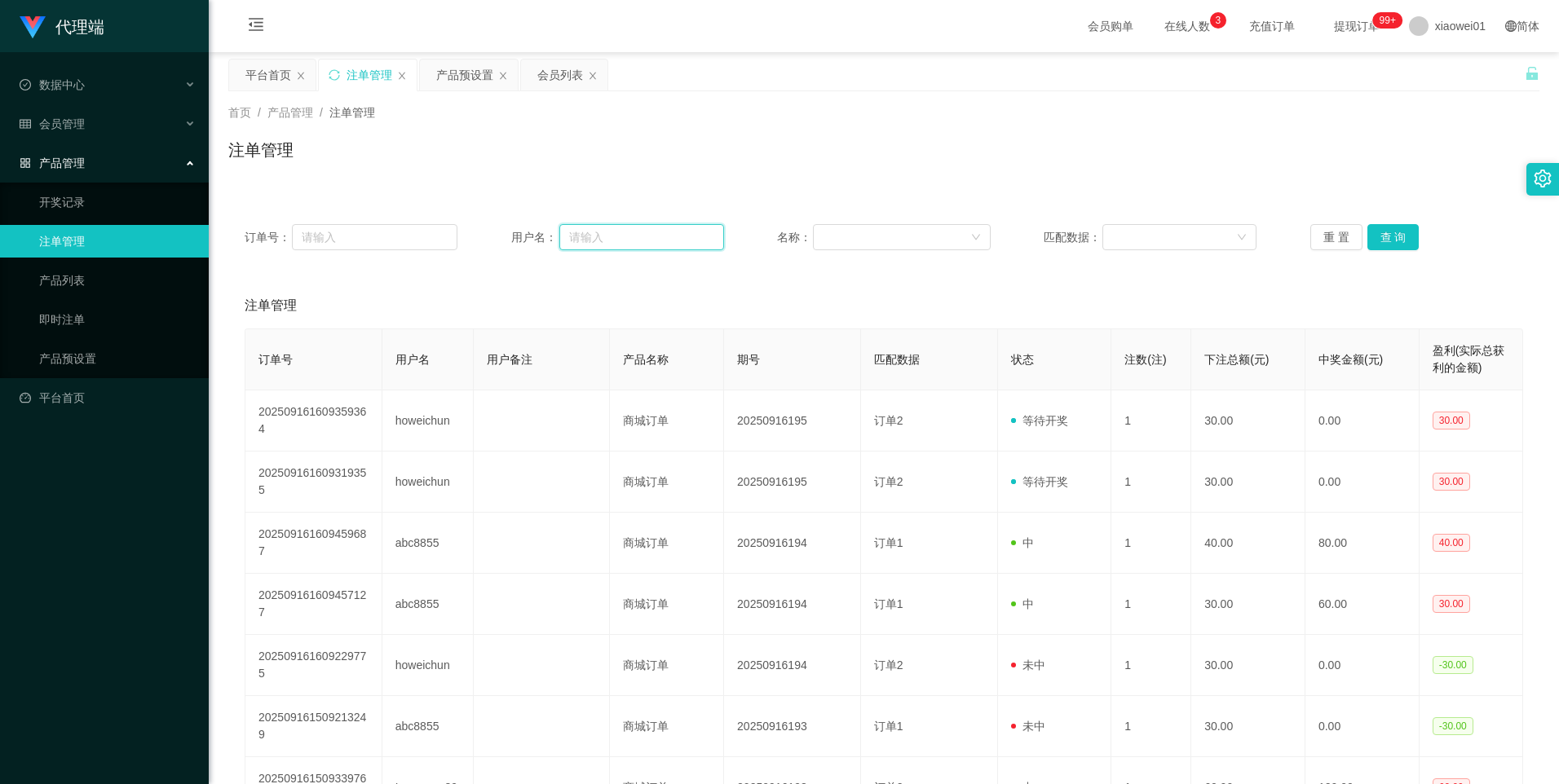
click at [609, 243] on input "text" at bounding box center [641, 236] width 165 height 26
paste input "howeichun"
type input "howeichun"
click at [1387, 242] on button "查 询" at bounding box center [1393, 236] width 52 height 26
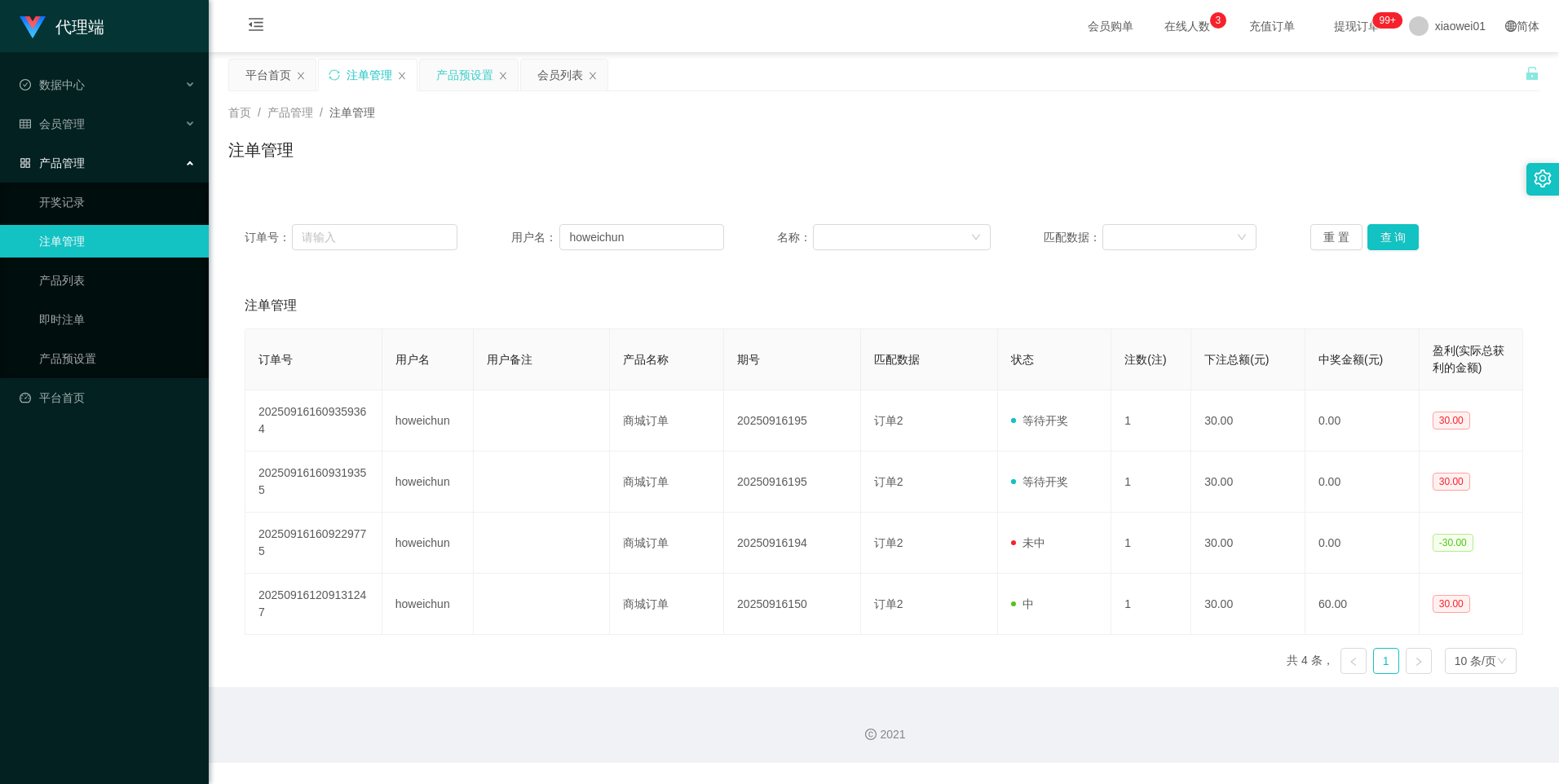
click at [452, 78] on div "产品预设置" at bounding box center [464, 75] width 57 height 31
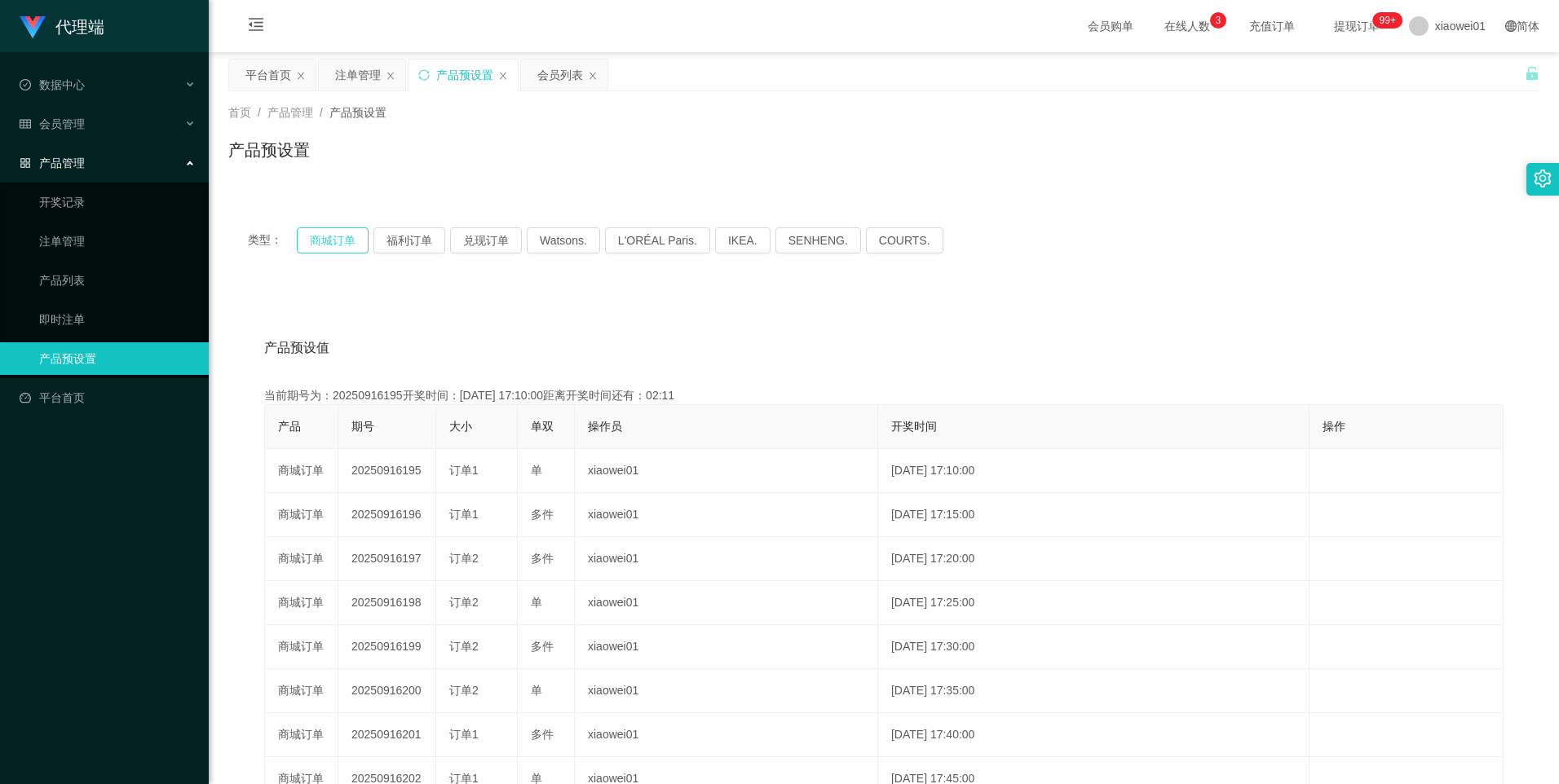
click at [334, 242] on button "商城订单" at bounding box center [332, 240] width 72 height 26
click at [357, 74] on div "注单管理" at bounding box center [357, 75] width 45 height 31
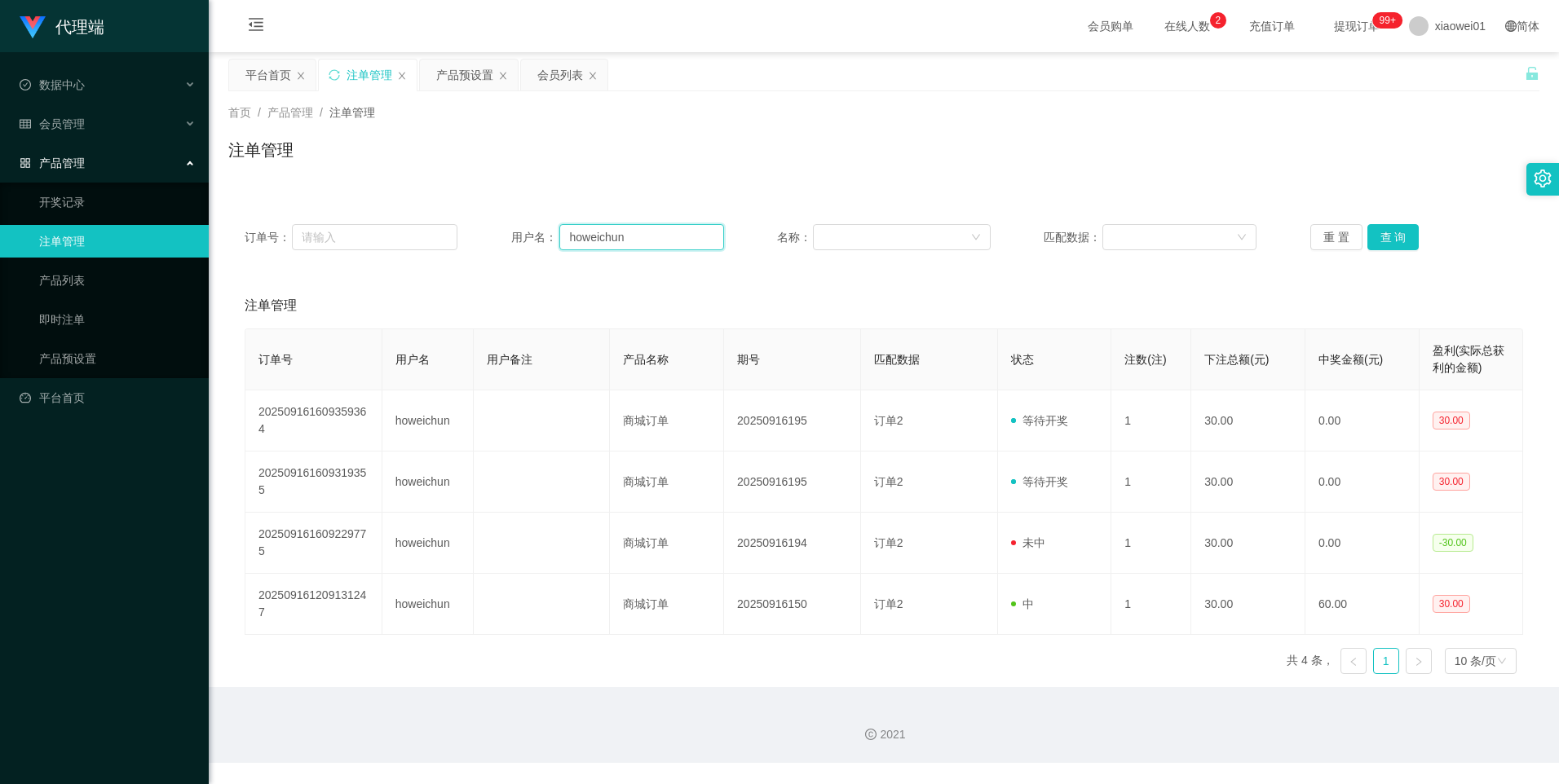
click at [657, 240] on input "howeichun" at bounding box center [641, 236] width 165 height 26
click at [1388, 235] on button "查 询" at bounding box center [1393, 236] width 52 height 26
click at [669, 242] on input "howeichun" at bounding box center [641, 236] width 165 height 26
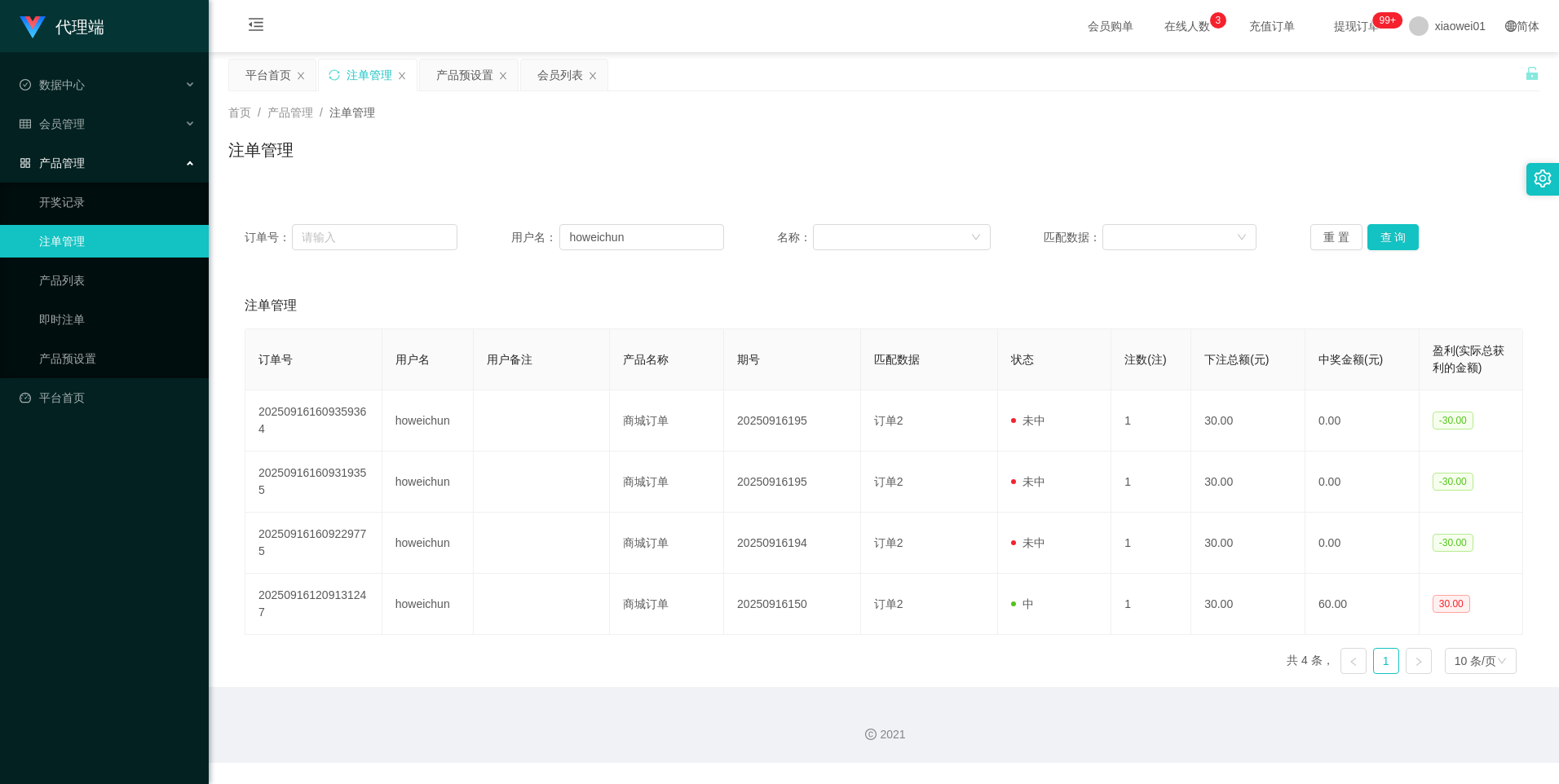
drag, startPoint x: 560, startPoint y: 71, endPoint x: 578, endPoint y: 123, distance: 55.0
click at [560, 71] on div "会员列表" at bounding box center [560, 75] width 45 height 31
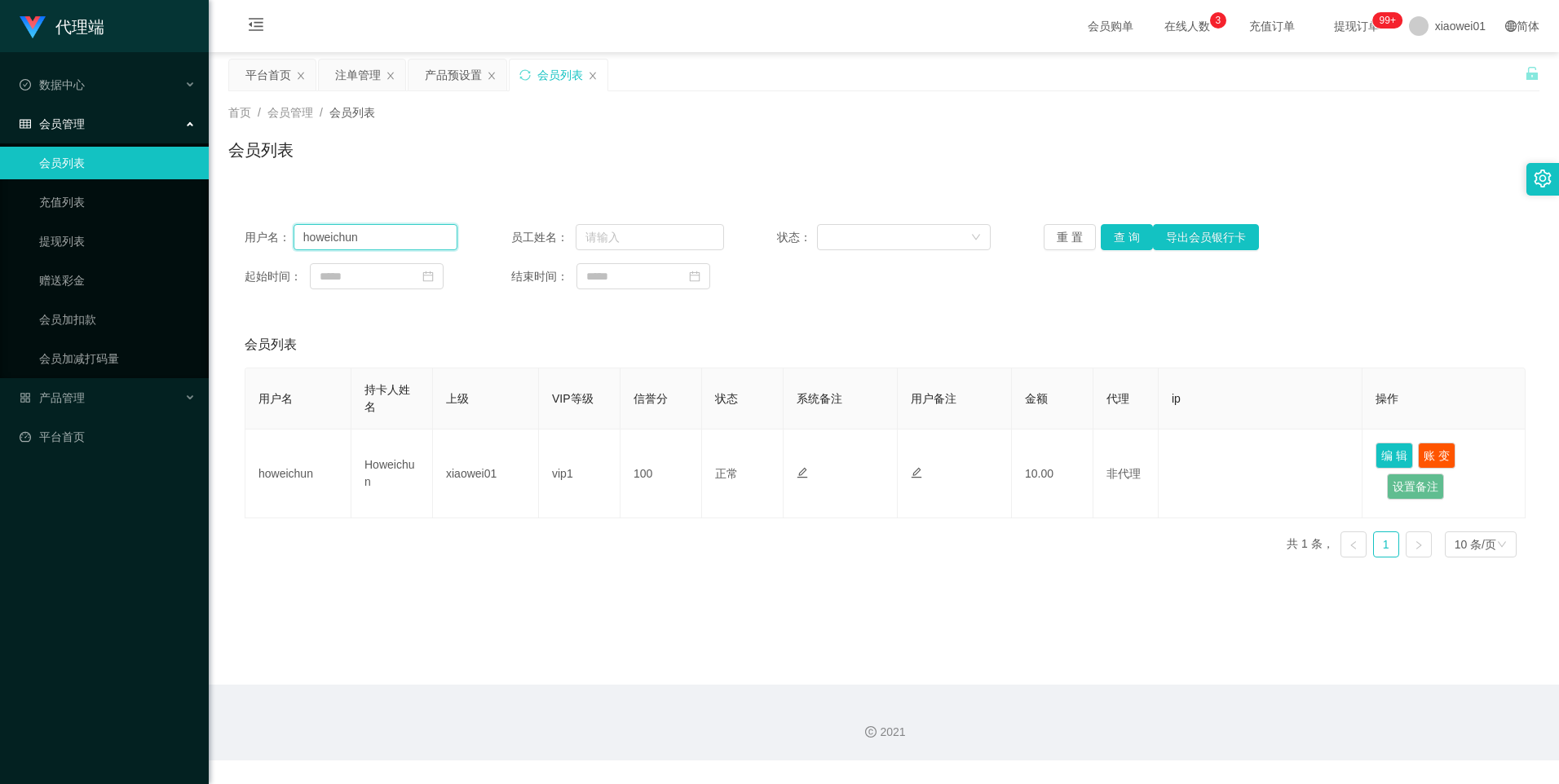
click at [422, 241] on input "howeichun" at bounding box center [376, 236] width 165 height 26
click at [416, 238] on input "howeichun" at bounding box center [376, 236] width 165 height 26
paste input "howeichun"
click at [451, 238] on input "howeichunhoweichun" at bounding box center [376, 236] width 165 height 26
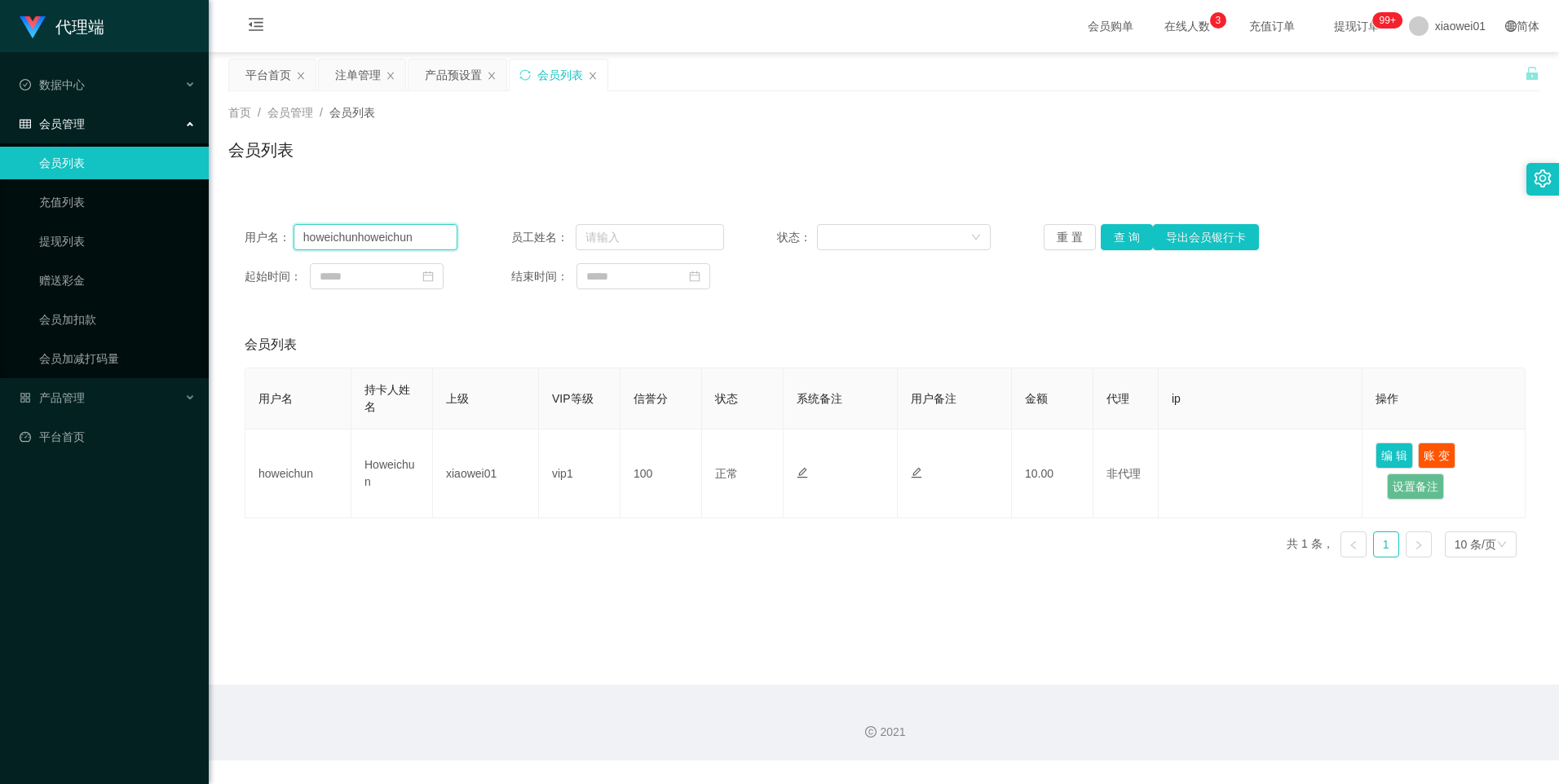
click at [451, 238] on input "howeichunhoweichun" at bounding box center [376, 236] width 165 height 26
paste input "text"
type input "howeichun"
click at [1123, 241] on button "查 询" at bounding box center [1126, 236] width 52 height 26
click at [438, 70] on div "产品预设置" at bounding box center [453, 75] width 57 height 31
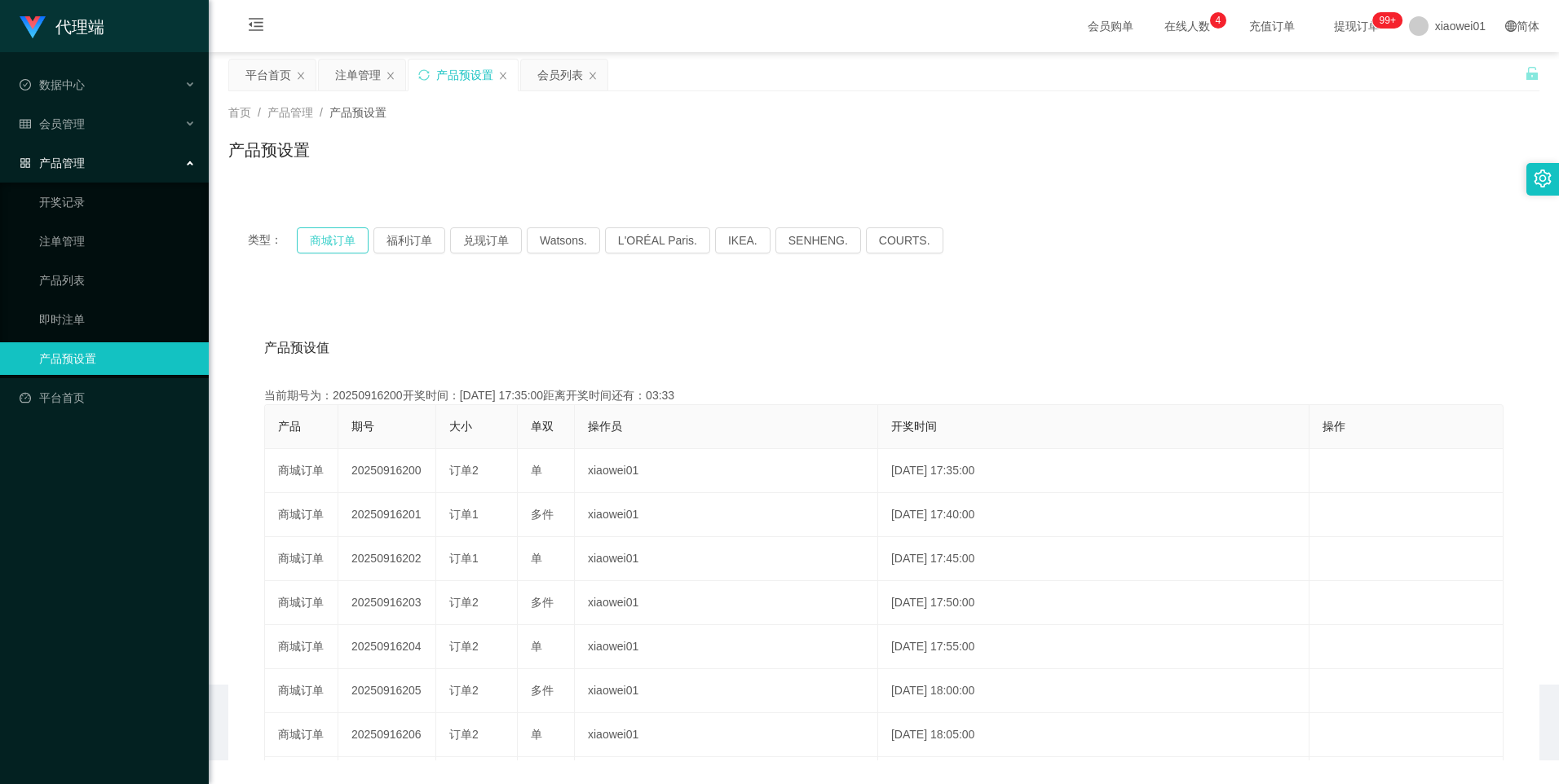
click at [332, 239] on button "商城订单" at bounding box center [332, 240] width 72 height 26
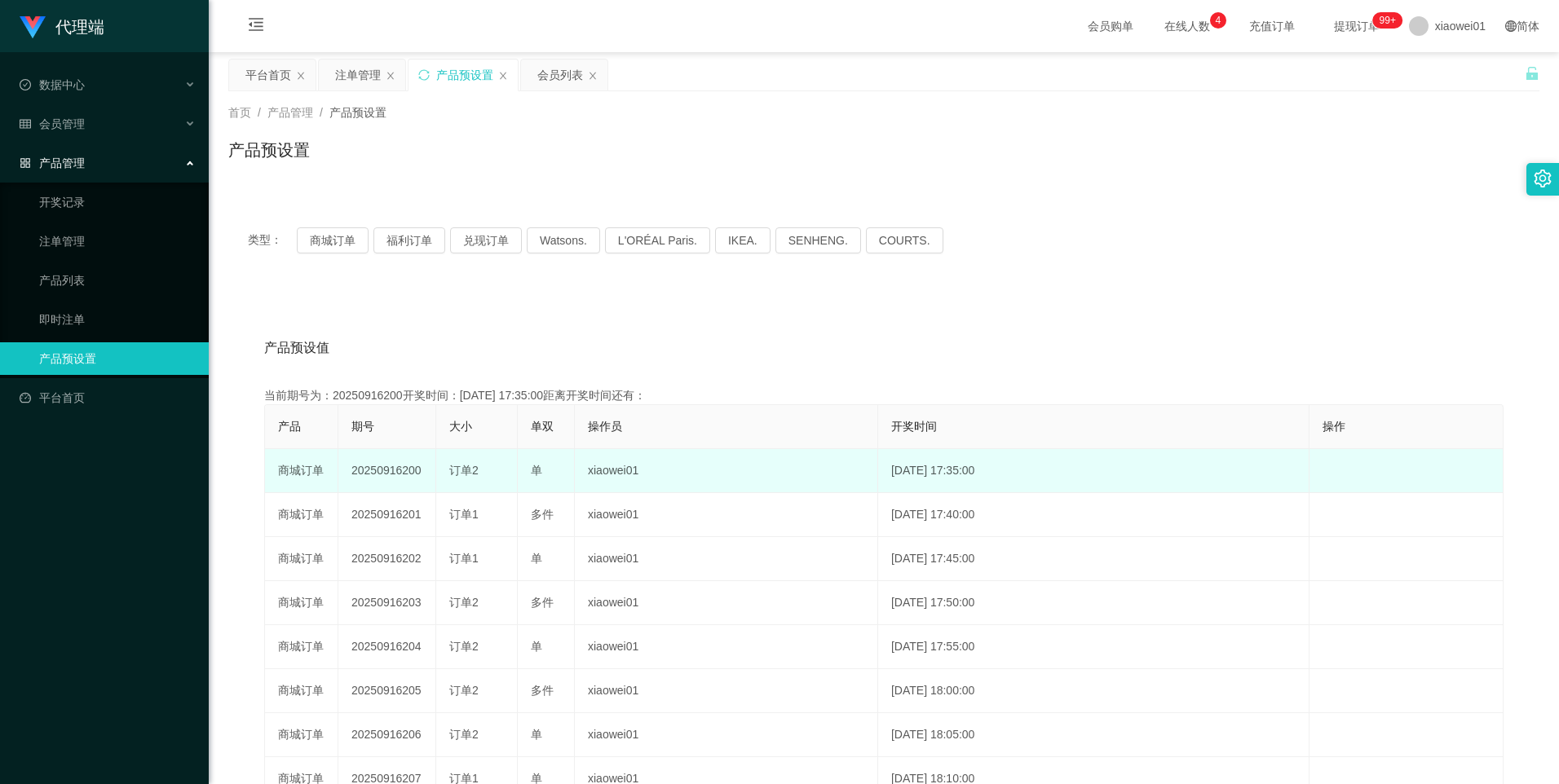
click at [389, 472] on td "20250916200" at bounding box center [387, 471] width 98 height 44
copy td "20250916200"
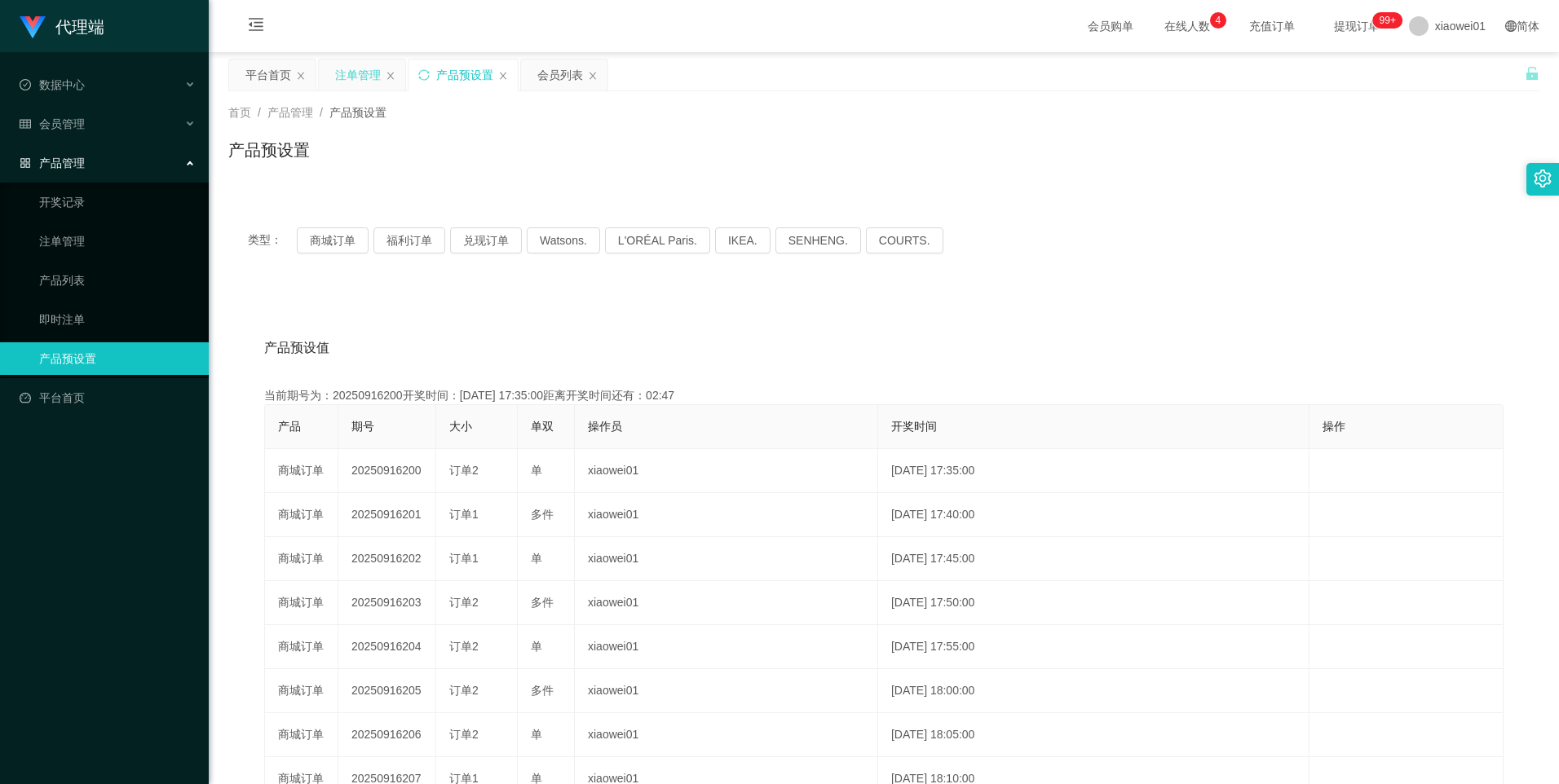
click at [358, 79] on div "注单管理" at bounding box center [357, 75] width 45 height 31
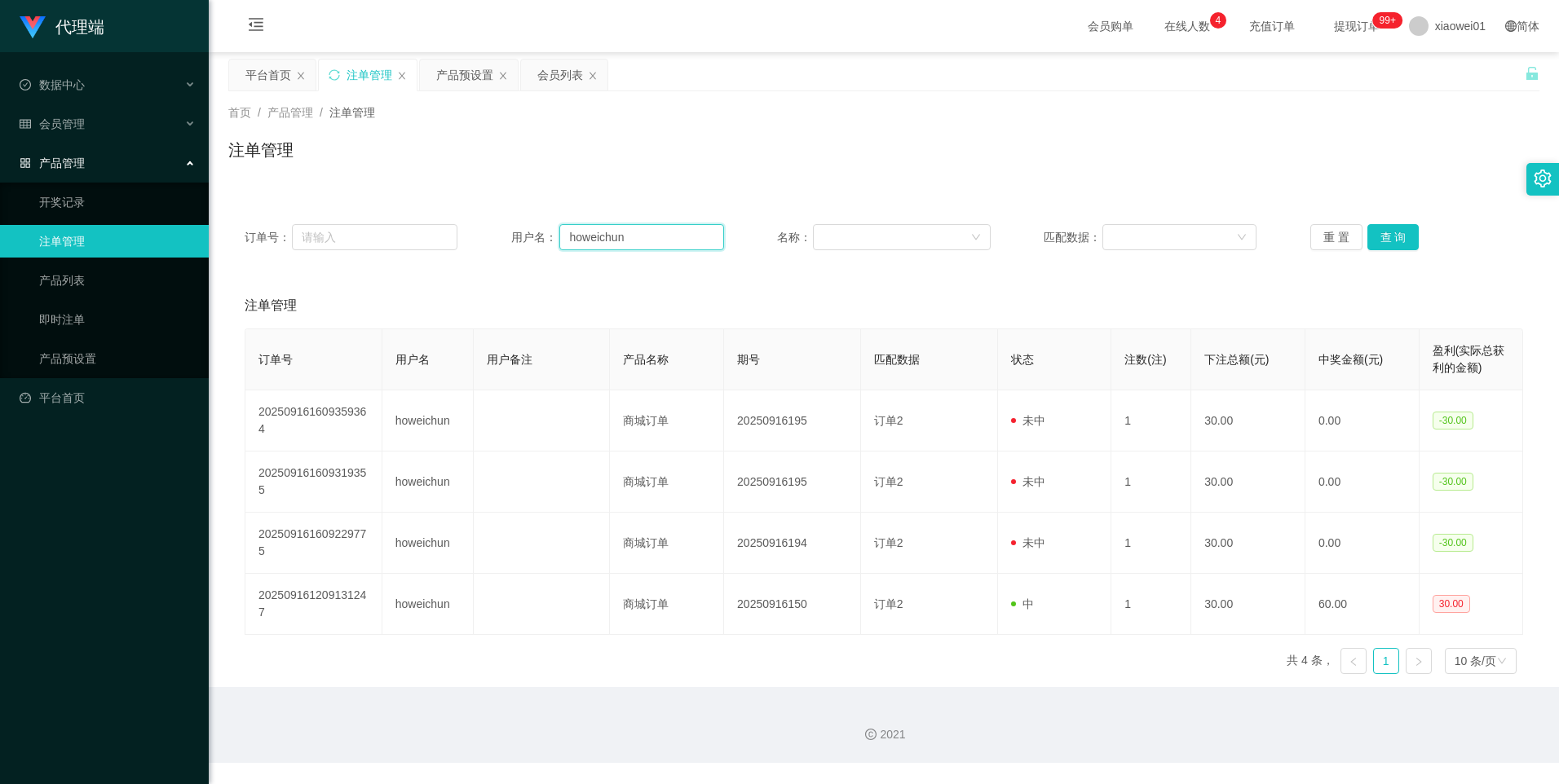
click at [640, 236] on input "howeichun" at bounding box center [641, 236] width 165 height 26
click at [640, 236] on input "howeichun" at bounding box center [641, 236] width 165 height 26
click at [1409, 219] on div "订单号： 用户名： 名称： 匹配数据： 重 置 查 询" at bounding box center [883, 237] width 1311 height 59
click at [1396, 224] on button "查 询" at bounding box center [1393, 236] width 52 height 26
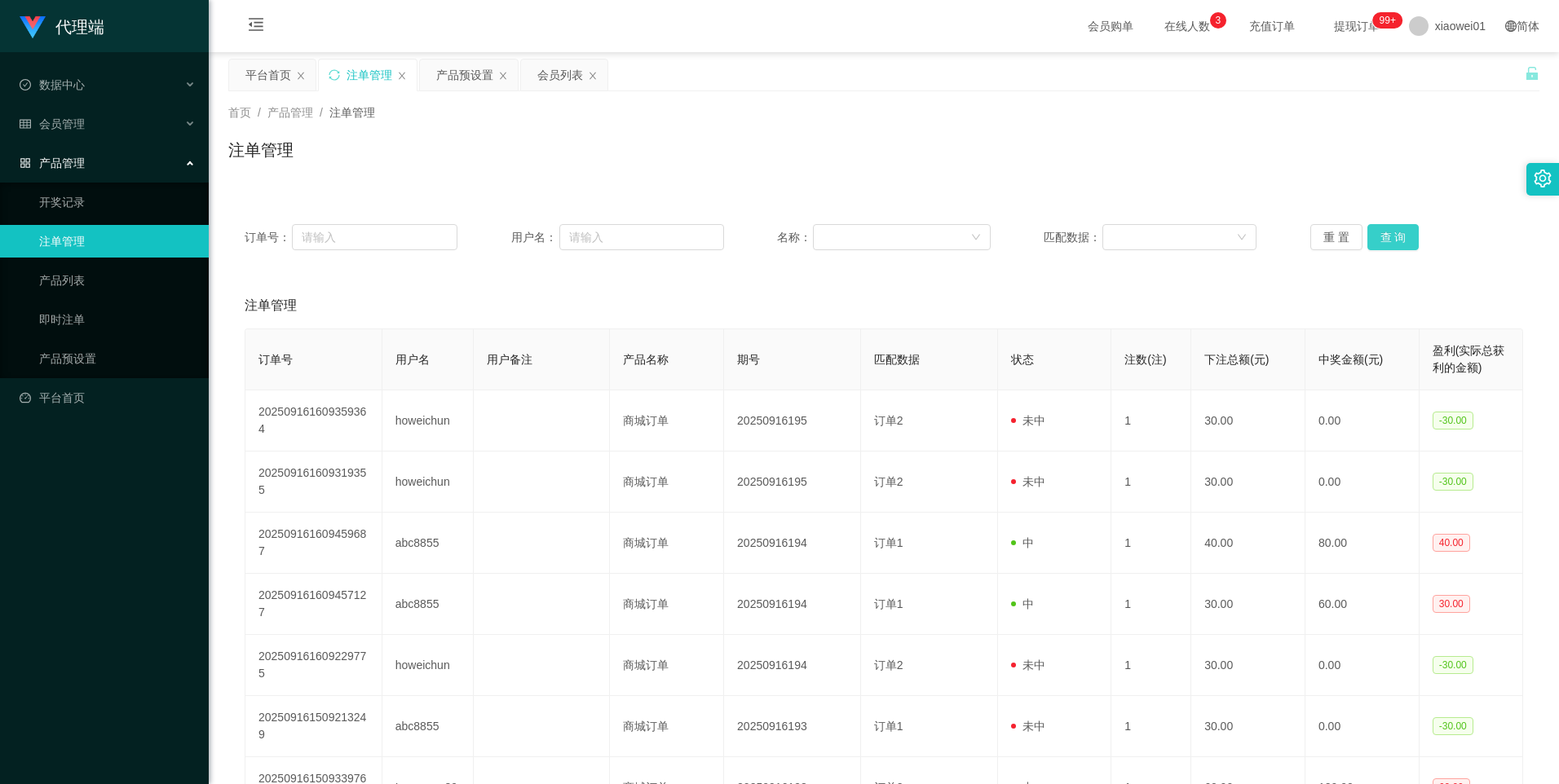
click at [1393, 233] on button "查 询" at bounding box center [1393, 236] width 52 height 26
click at [1384, 226] on button "查 询" at bounding box center [1393, 236] width 52 height 26
click at [1385, 236] on button "查 询" at bounding box center [1393, 236] width 52 height 26
click at [1385, 238] on button "查 询" at bounding box center [1393, 236] width 52 height 26
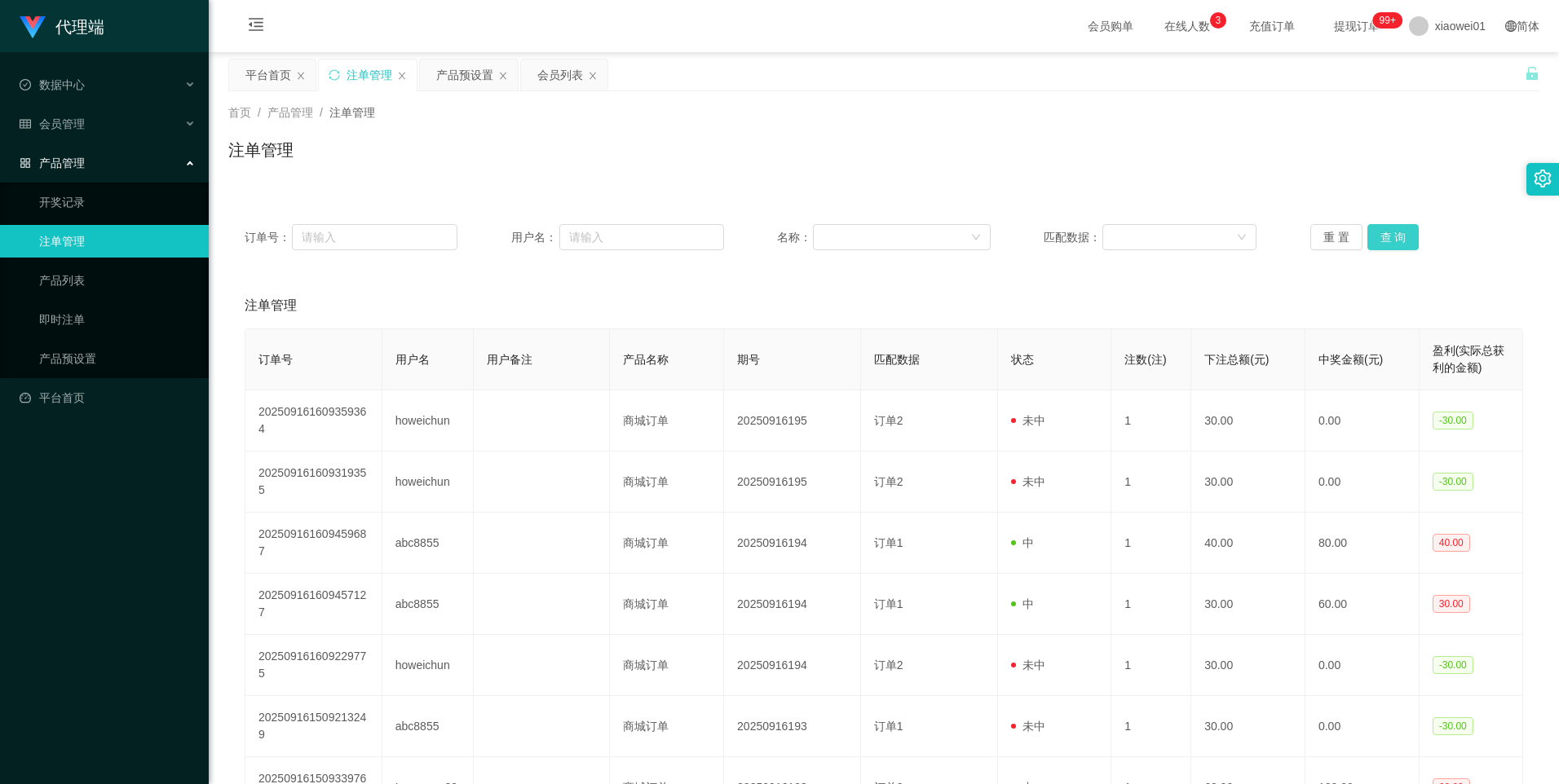
click at [1385, 238] on button "查 询" at bounding box center [1393, 236] width 52 height 26
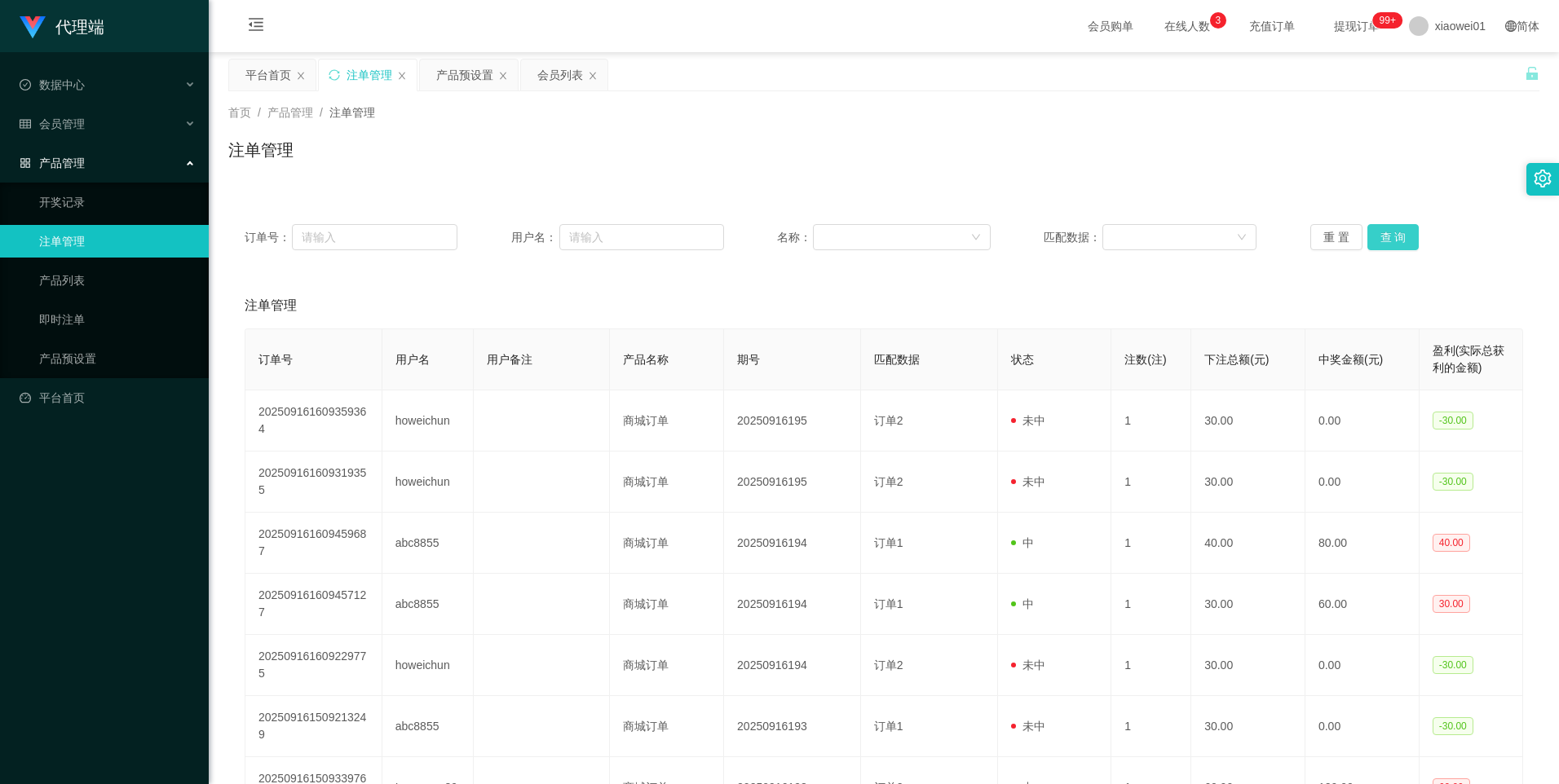
click at [1385, 238] on button "查 询" at bounding box center [1393, 236] width 52 height 26
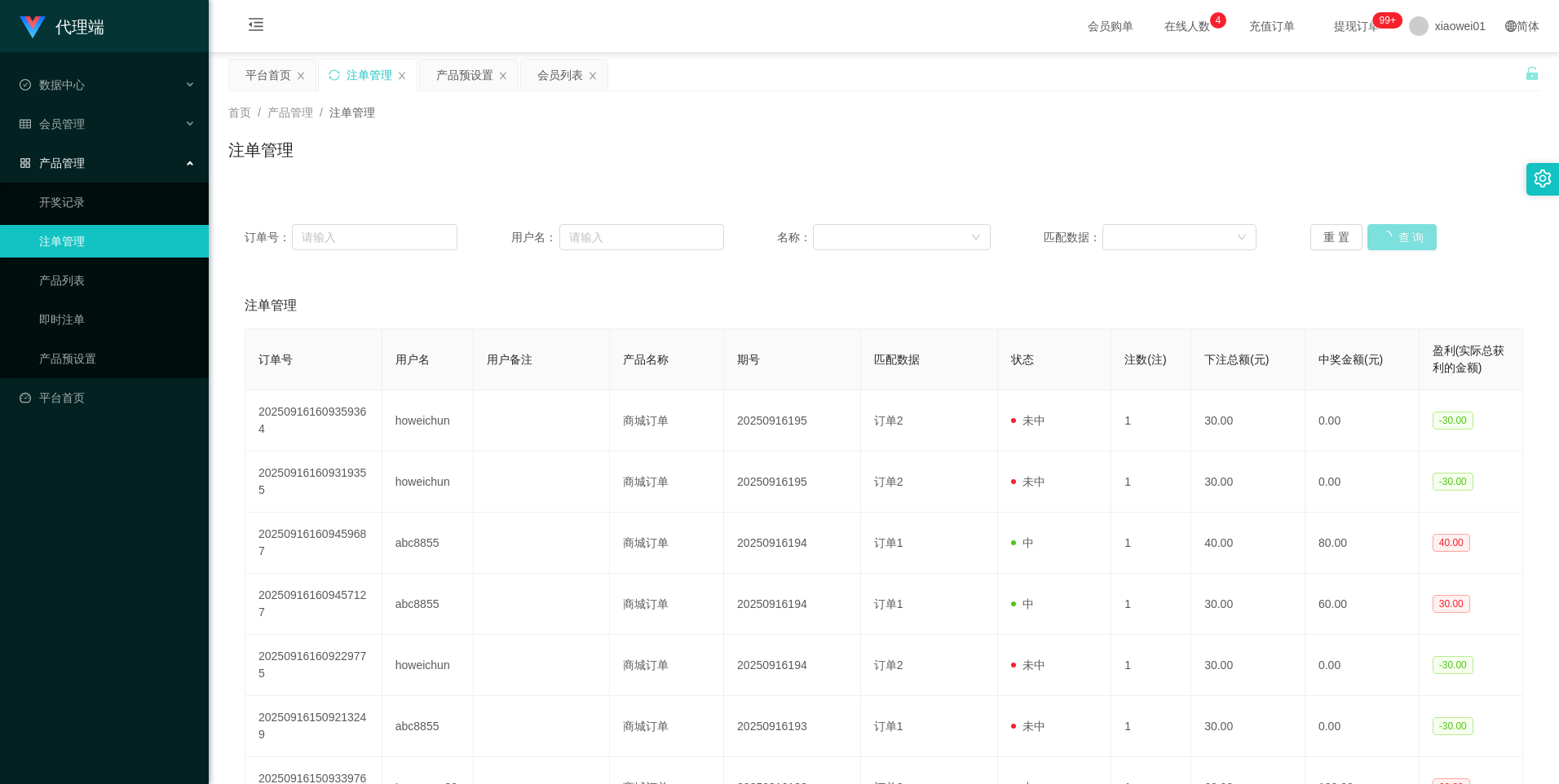
click at [1385, 238] on button "查 询" at bounding box center [1402, 236] width 70 height 26
click at [1383, 247] on button "查 询" at bounding box center [1393, 236] width 52 height 26
click at [1387, 239] on button "查 询" at bounding box center [1393, 236] width 52 height 26
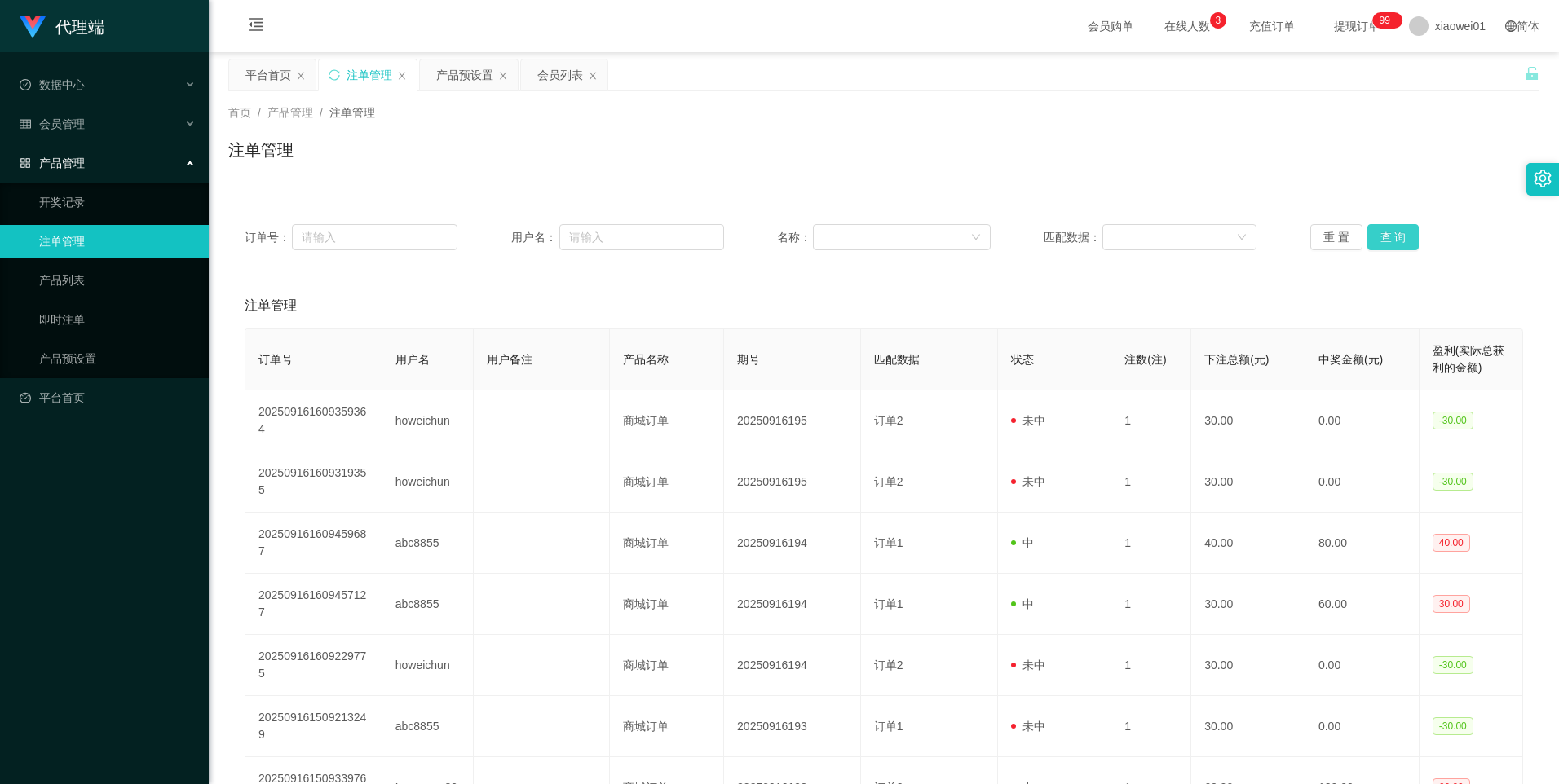
click at [1387, 239] on button "查 询" at bounding box center [1393, 236] width 52 height 26
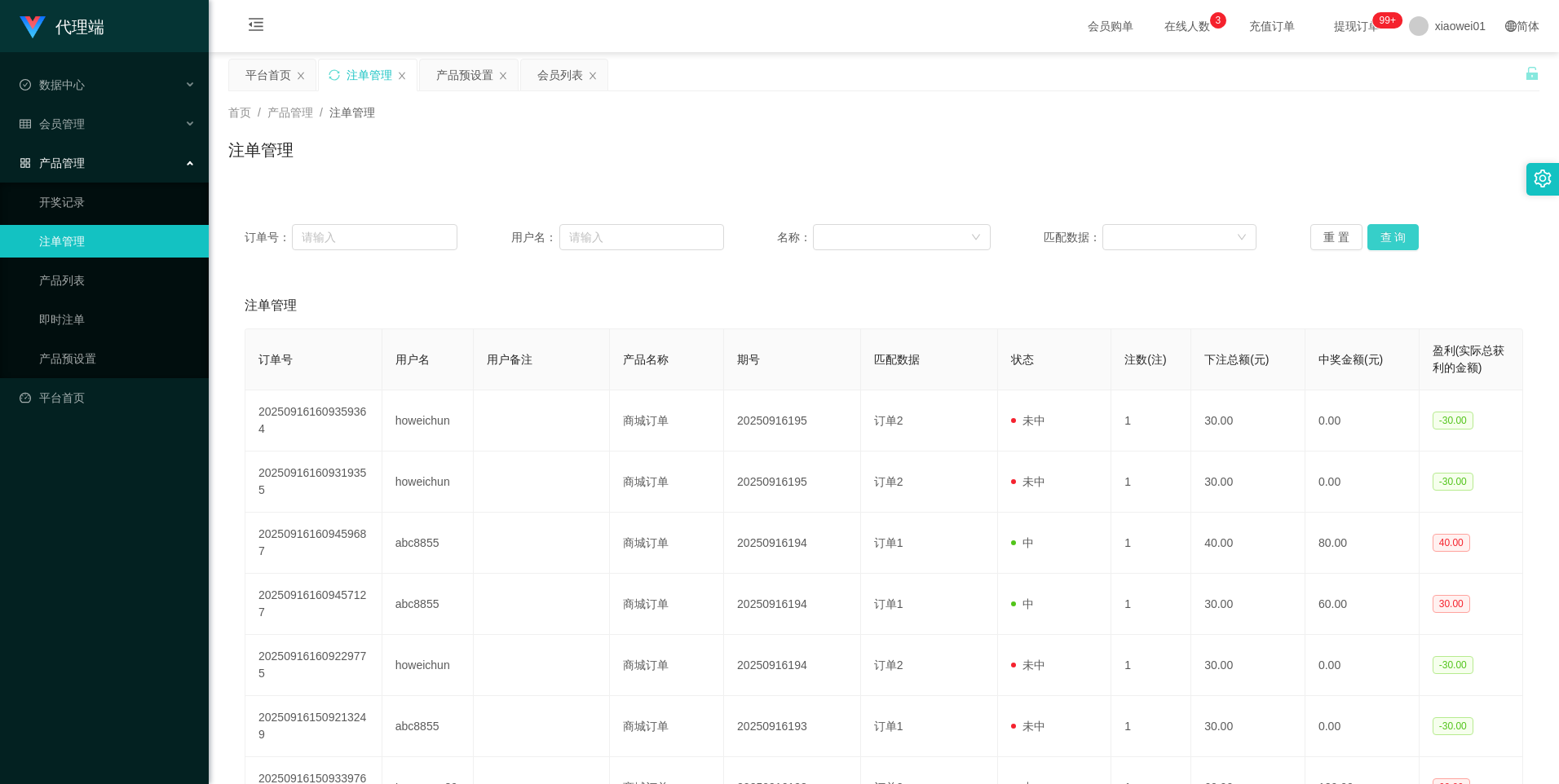
click at [1387, 239] on button "查 询" at bounding box center [1393, 236] width 52 height 26
click at [1376, 230] on button "查 询" at bounding box center [1393, 236] width 52 height 26
click at [1386, 236] on button "查 询" at bounding box center [1393, 236] width 52 height 26
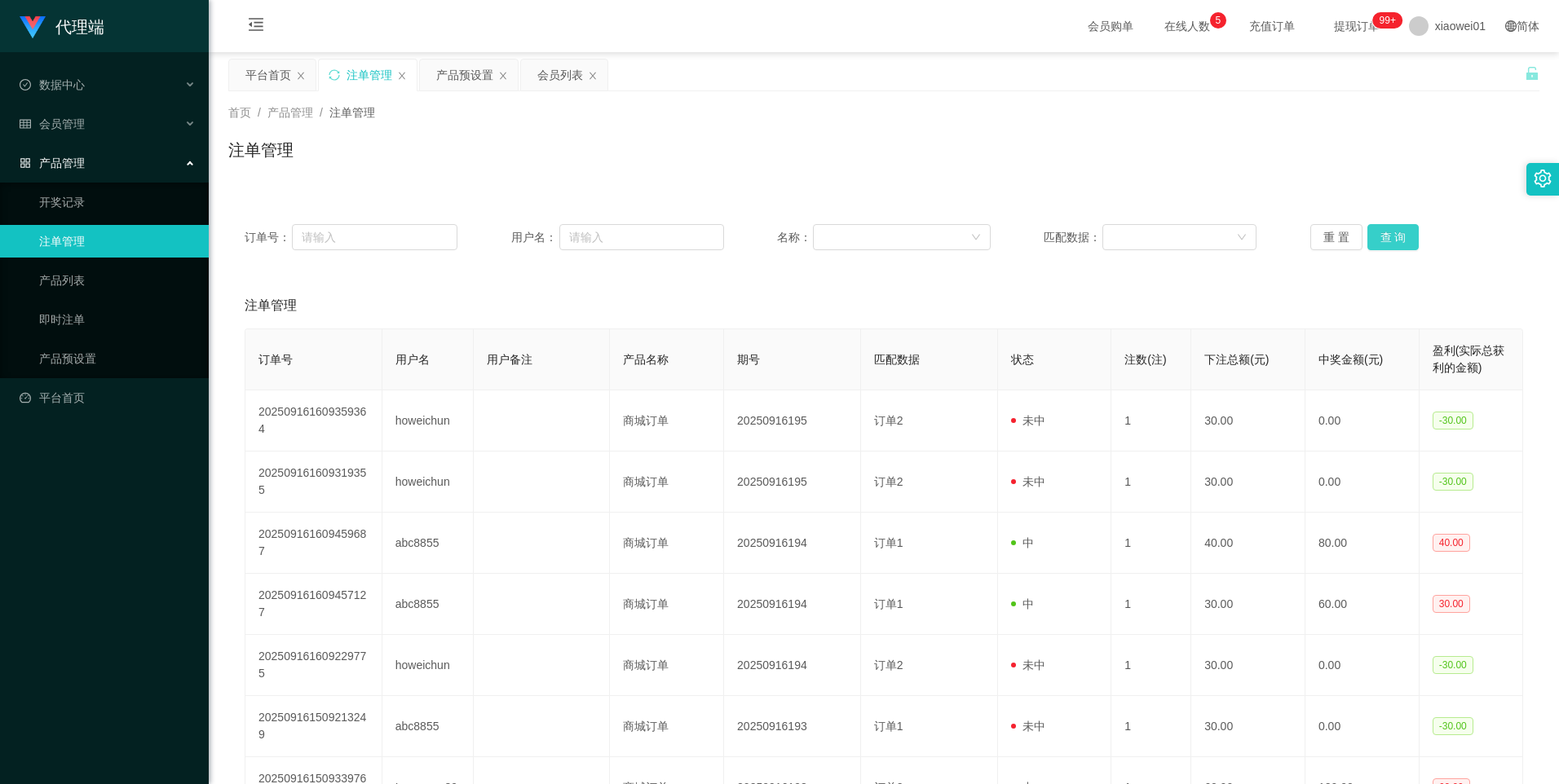
click at [1386, 239] on button "查 询" at bounding box center [1393, 236] width 52 height 26
click at [448, 75] on div "产品预设置" at bounding box center [464, 75] width 57 height 31
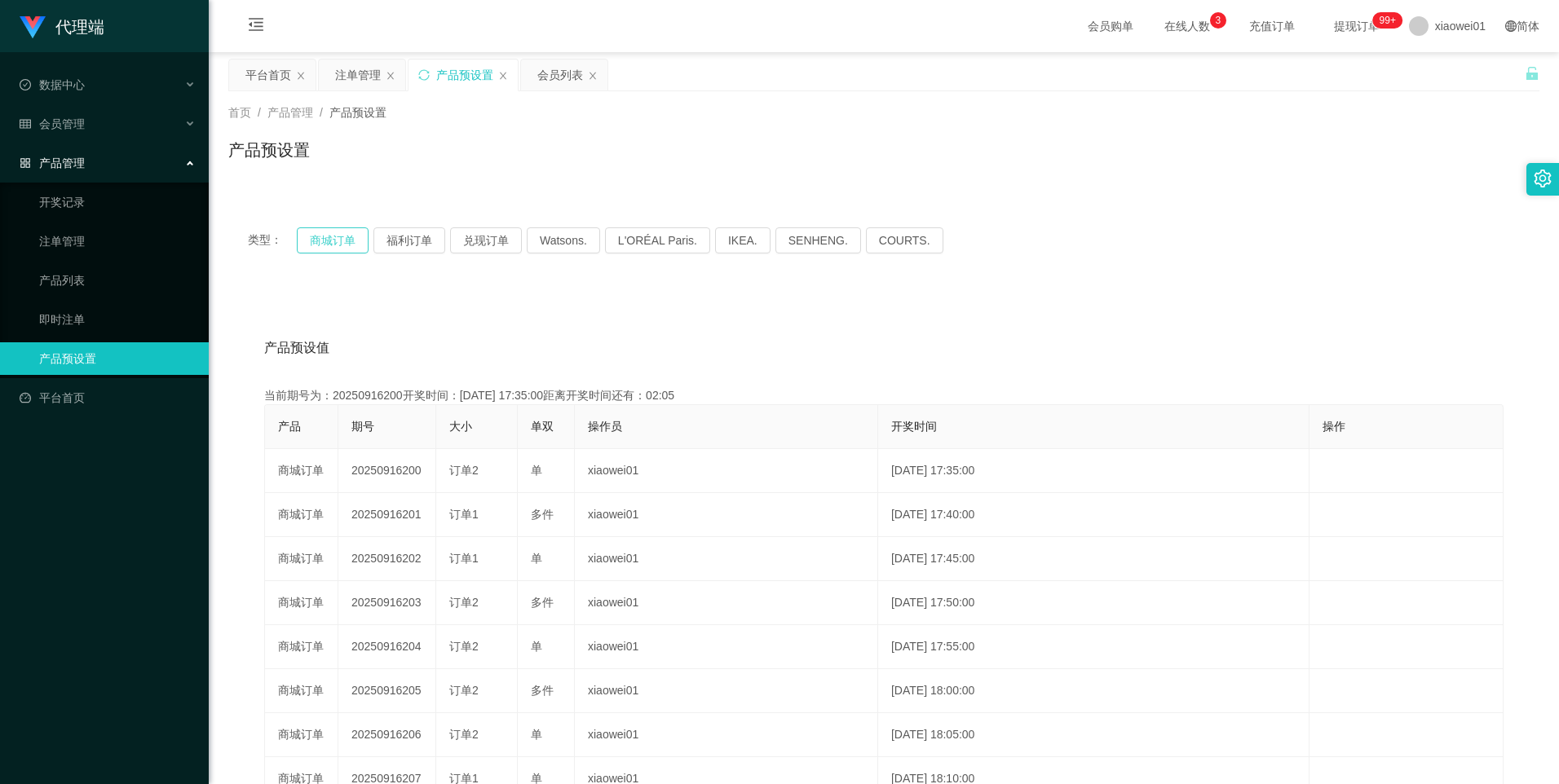
click at [316, 230] on button "商城订单" at bounding box center [332, 240] width 72 height 26
type button "k3wph"
